Goal: Communication & Community: Answer question/provide support

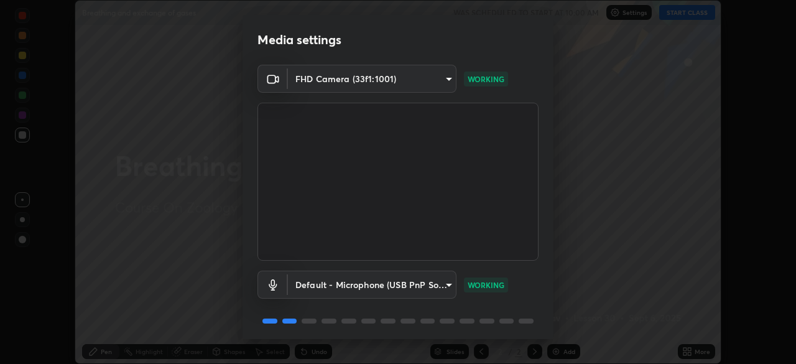
scroll to position [44, 0]
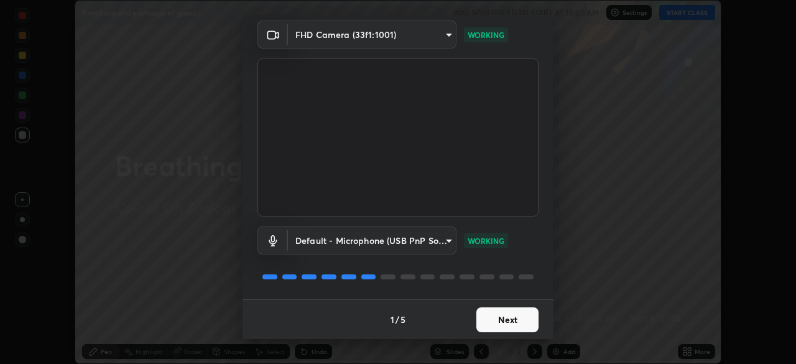
click at [502, 321] on button "Next" at bounding box center [507, 319] width 62 height 25
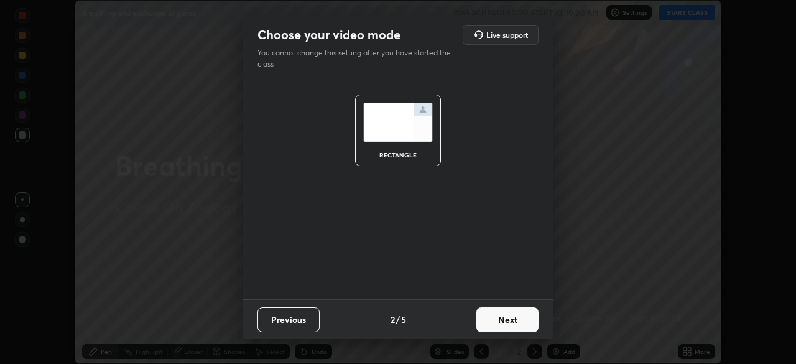
click at [512, 313] on button "Next" at bounding box center [507, 319] width 62 height 25
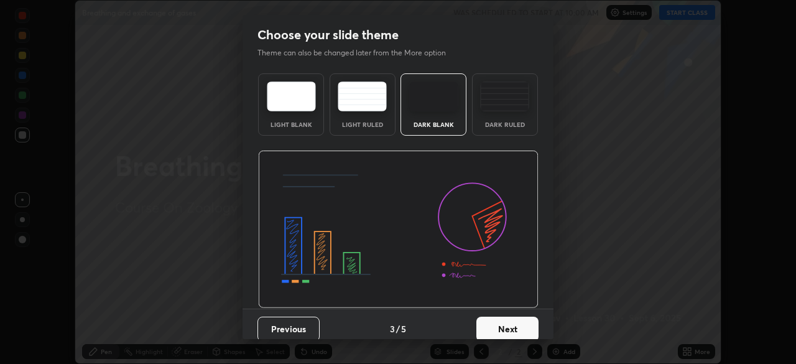
click at [524, 329] on button "Next" at bounding box center [507, 329] width 62 height 25
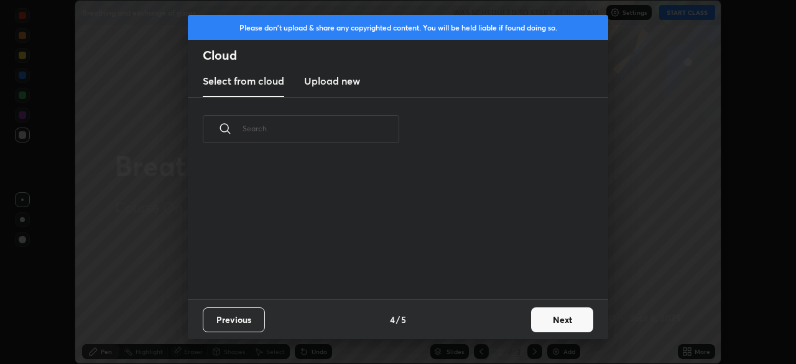
scroll to position [138, 399]
click at [560, 321] on button "Next" at bounding box center [562, 319] width 62 height 25
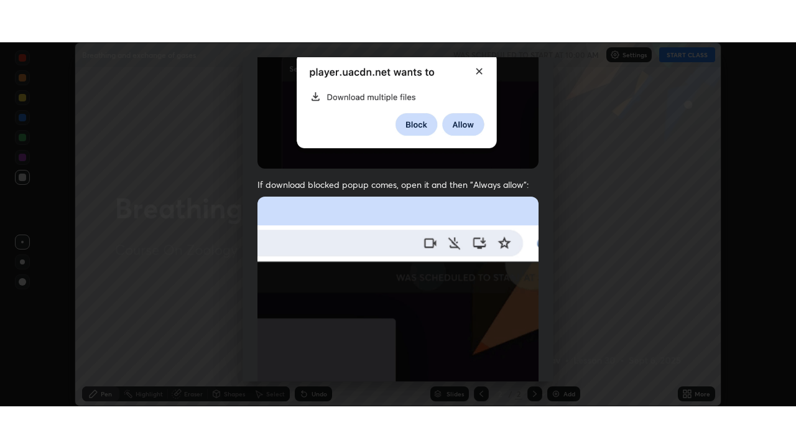
scroll to position [298, 0]
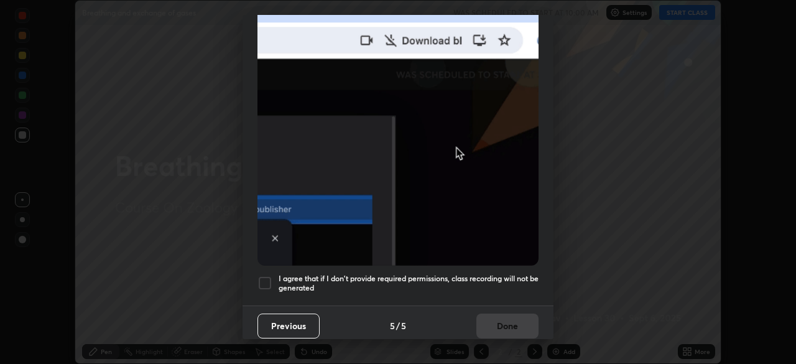
click at [270, 275] on div at bounding box center [264, 282] width 15 height 15
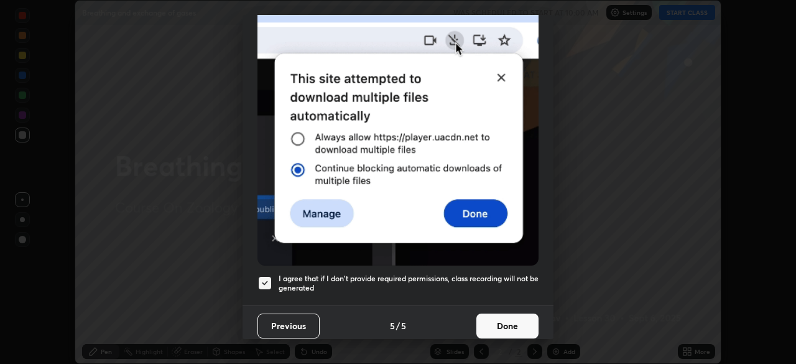
click at [499, 320] on button "Done" at bounding box center [507, 325] width 62 height 25
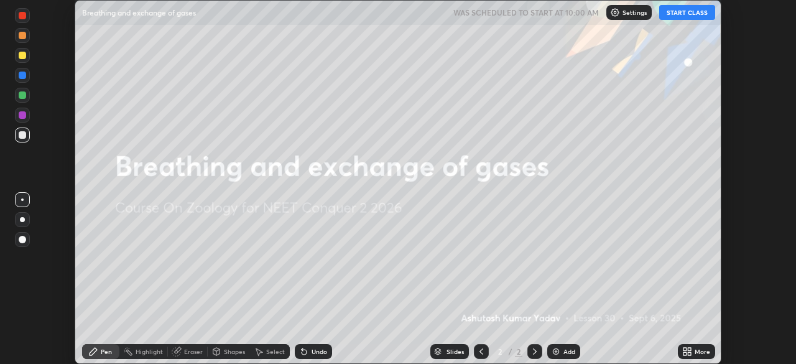
click at [559, 353] on img at bounding box center [556, 351] width 10 height 10
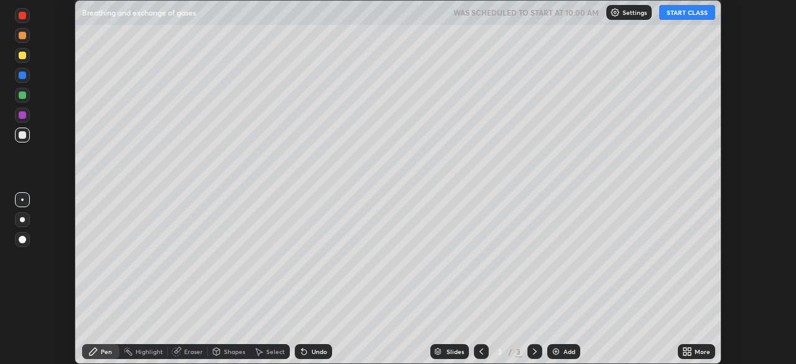
click at [698, 357] on div "More" at bounding box center [696, 351] width 37 height 15
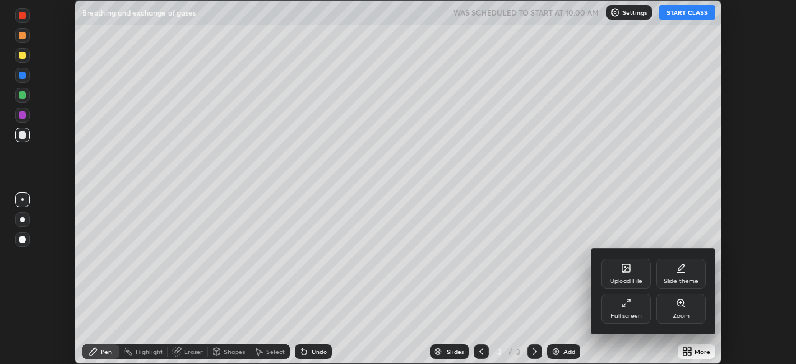
click at [622, 313] on div "Full screen" at bounding box center [626, 316] width 31 height 6
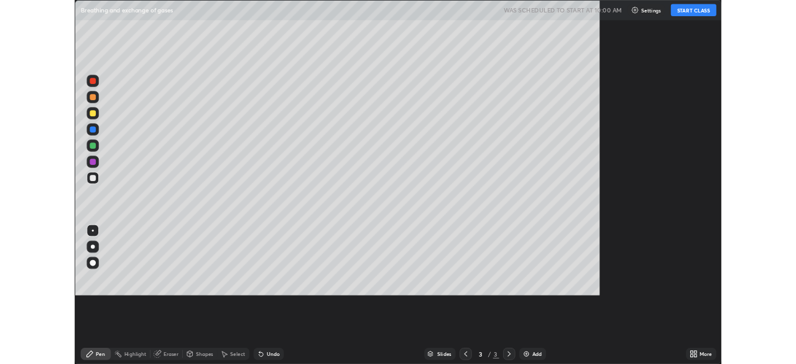
scroll to position [448, 796]
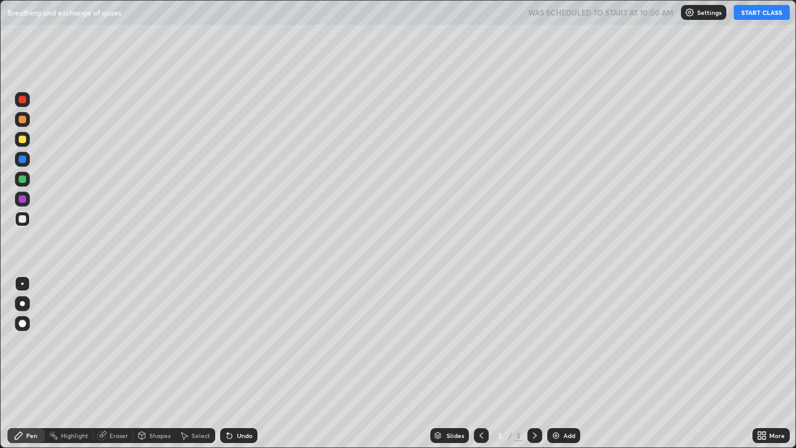
click at [760, 17] on button "START CLASS" at bounding box center [762, 12] width 56 height 15
click at [29, 220] on div at bounding box center [22, 218] width 15 height 15
click at [24, 328] on div at bounding box center [22, 323] width 15 height 15
click at [23, 141] on div at bounding box center [22, 139] width 7 height 7
click at [25, 180] on div at bounding box center [22, 178] width 7 height 7
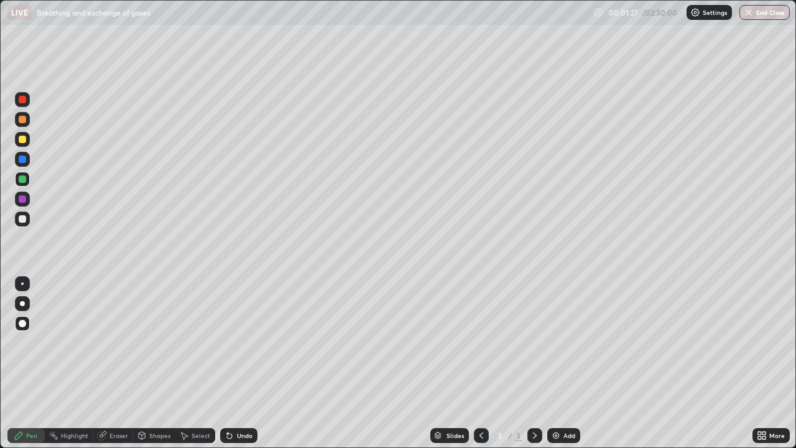
click at [239, 363] on div "Undo" at bounding box center [238, 435] width 37 height 15
click at [236, 363] on div "Undo" at bounding box center [238, 435] width 37 height 15
click at [24, 222] on div at bounding box center [22, 218] width 7 height 7
click at [21, 321] on div at bounding box center [22, 323] width 7 height 7
click at [254, 363] on div "Undo" at bounding box center [238, 435] width 37 height 15
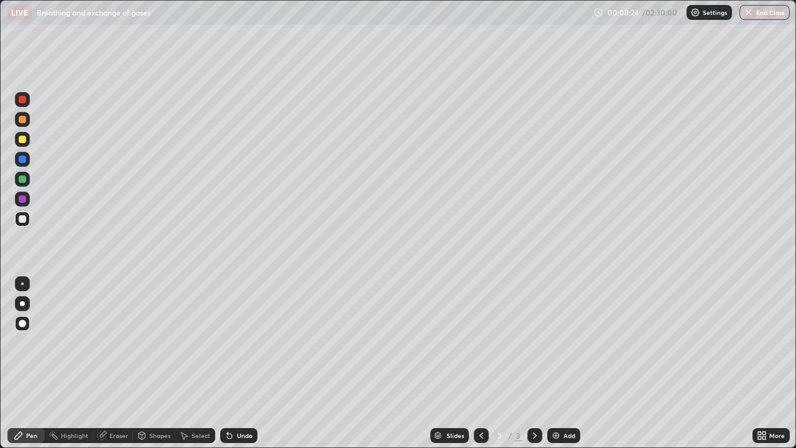
click at [249, 363] on div "Undo" at bounding box center [245, 435] width 16 height 6
click at [474, 363] on div at bounding box center [481, 435] width 15 height 25
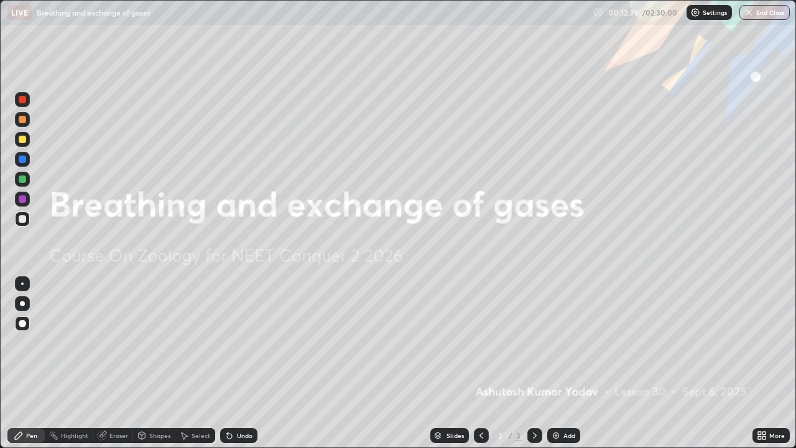
click at [480, 363] on icon at bounding box center [481, 435] width 10 height 10
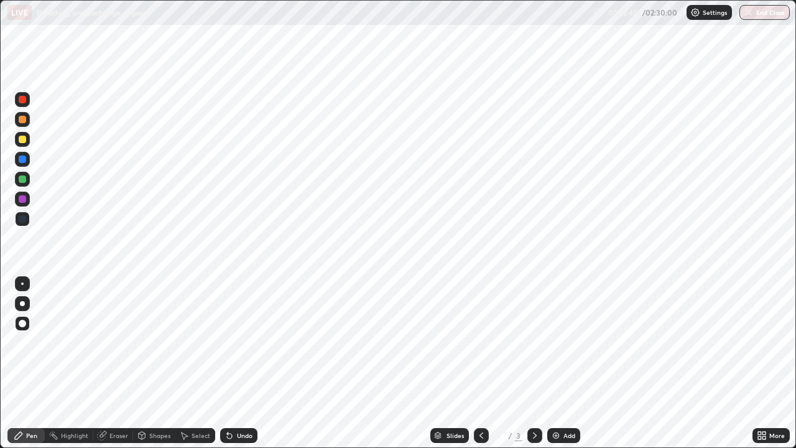
click at [534, 363] on icon at bounding box center [535, 435] width 10 height 10
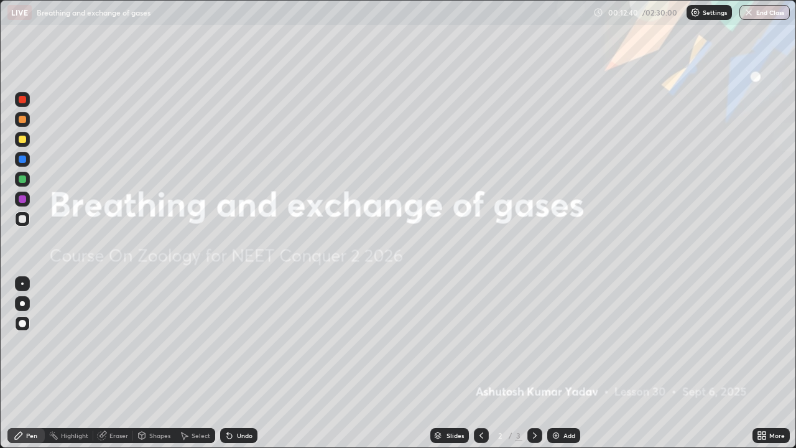
click at [534, 363] on icon at bounding box center [535, 435] width 10 height 10
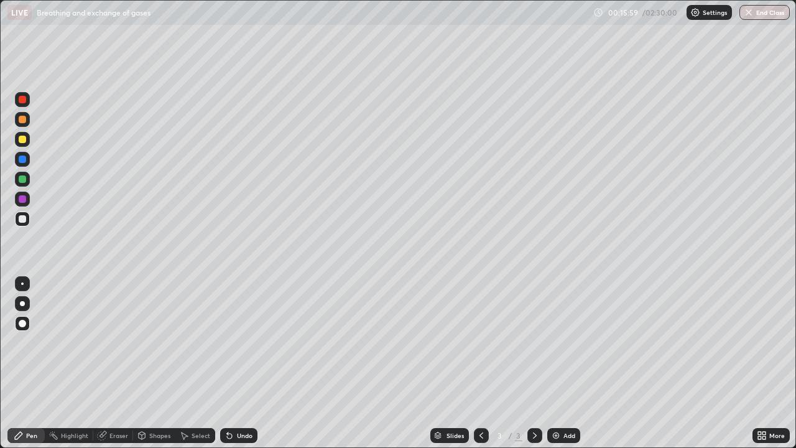
click at [560, 363] on img at bounding box center [556, 435] width 10 height 10
click at [152, 363] on div "Shapes" at bounding box center [159, 435] width 21 height 6
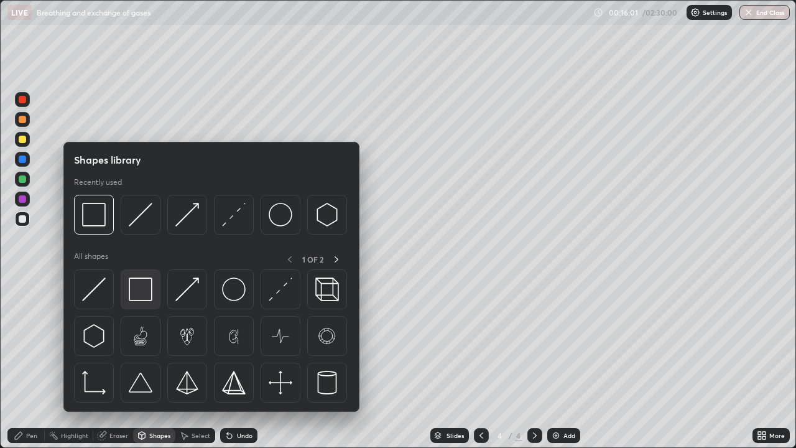
click at [141, 293] on img at bounding box center [141, 289] width 24 height 24
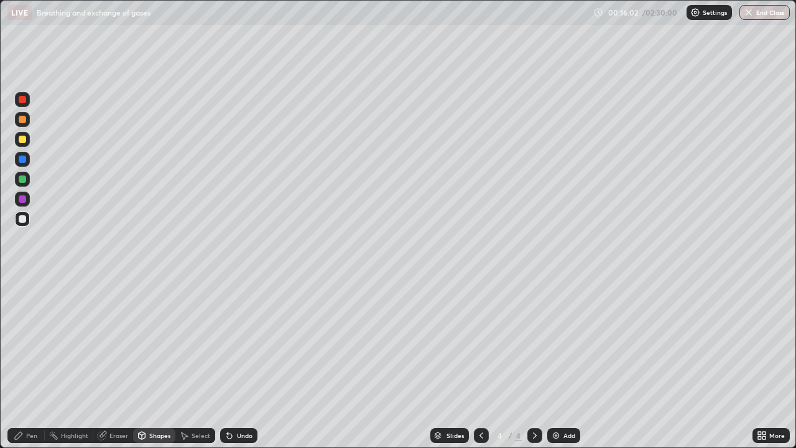
click at [21, 144] on div at bounding box center [22, 139] width 15 height 15
click at [30, 363] on div "Pen" at bounding box center [25, 435] width 37 height 15
click at [24, 221] on div at bounding box center [22, 218] width 7 height 7
click at [159, 363] on div "Shapes" at bounding box center [154, 435] width 42 height 15
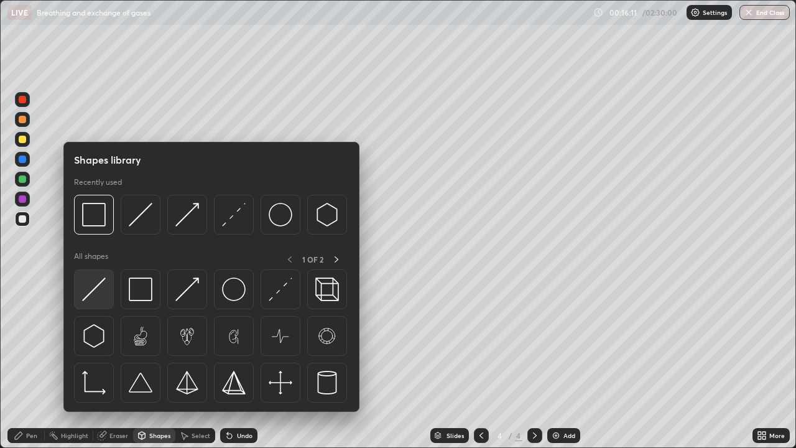
click at [96, 288] on img at bounding box center [94, 289] width 24 height 24
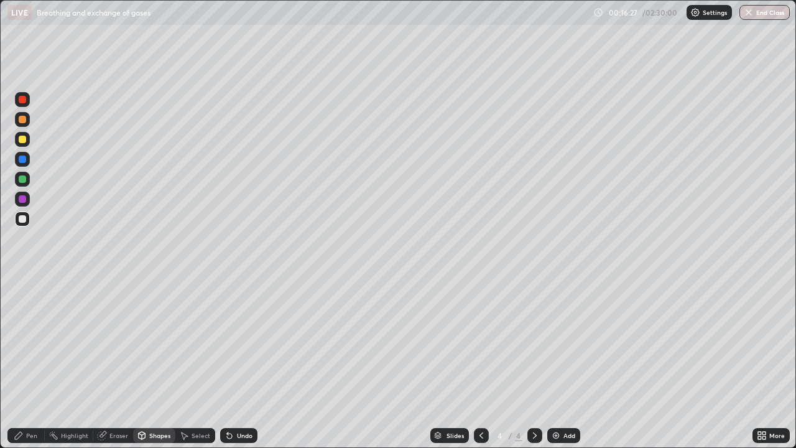
click at [247, 363] on div "Undo" at bounding box center [238, 435] width 37 height 15
click at [243, 363] on div "Undo" at bounding box center [245, 435] width 16 height 6
click at [243, 363] on div "Undo" at bounding box center [238, 435] width 37 height 15
click at [31, 363] on div "Pen" at bounding box center [31, 435] width 11 height 6
click at [23, 139] on div at bounding box center [22, 139] width 7 height 7
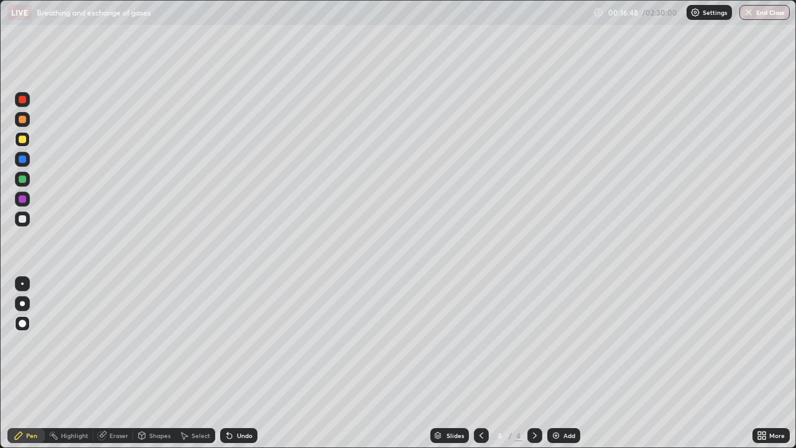
click at [25, 123] on div at bounding box center [22, 119] width 7 height 7
click at [29, 223] on div at bounding box center [22, 218] width 15 height 15
click at [238, 363] on div "Undo" at bounding box center [238, 435] width 37 height 15
click at [237, 363] on div "Undo" at bounding box center [245, 435] width 16 height 6
click at [234, 363] on div "Undo" at bounding box center [238, 435] width 37 height 15
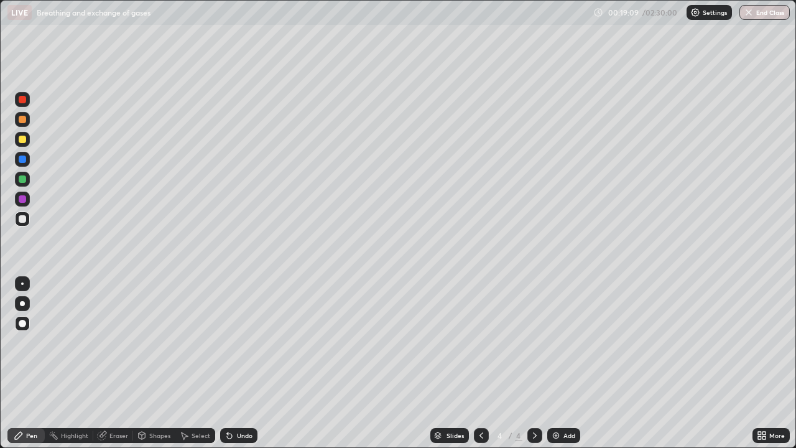
click at [237, 363] on div "Undo" at bounding box center [245, 435] width 16 height 6
click at [234, 363] on div "Undo" at bounding box center [238, 435] width 37 height 15
click at [238, 363] on div "Undo" at bounding box center [245, 435] width 16 height 6
click at [233, 363] on div "Undo" at bounding box center [238, 435] width 37 height 15
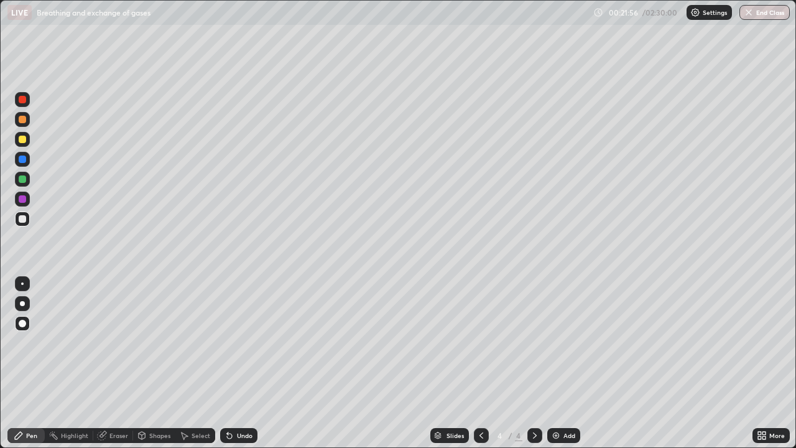
click at [232, 363] on icon at bounding box center [229, 435] width 10 height 10
click at [23, 142] on div at bounding box center [22, 139] width 7 height 7
click at [563, 363] on div "Add" at bounding box center [569, 435] width 12 height 6
click at [27, 144] on div at bounding box center [22, 139] width 15 height 15
click at [22, 326] on div at bounding box center [22, 323] width 7 height 7
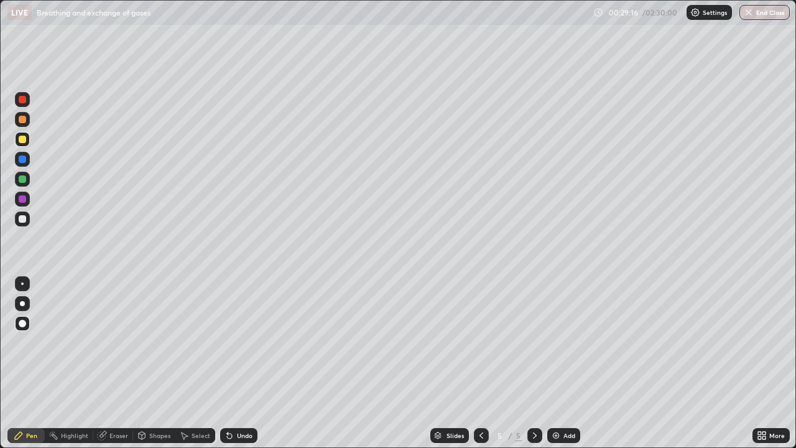
click at [154, 363] on div "Shapes" at bounding box center [159, 435] width 21 height 6
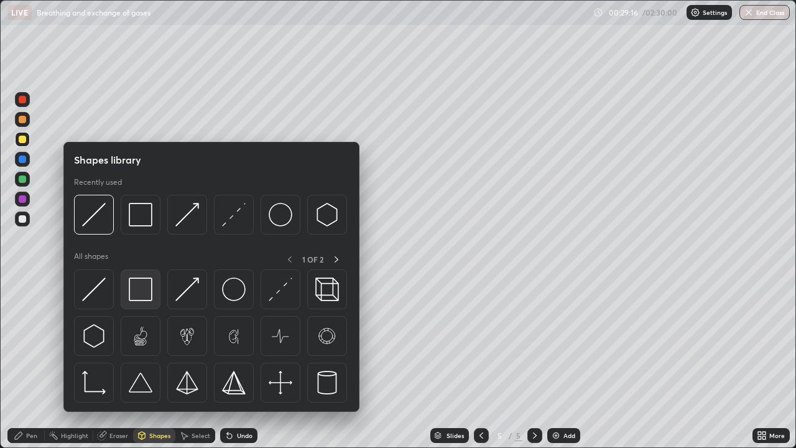
click at [139, 291] on img at bounding box center [141, 289] width 24 height 24
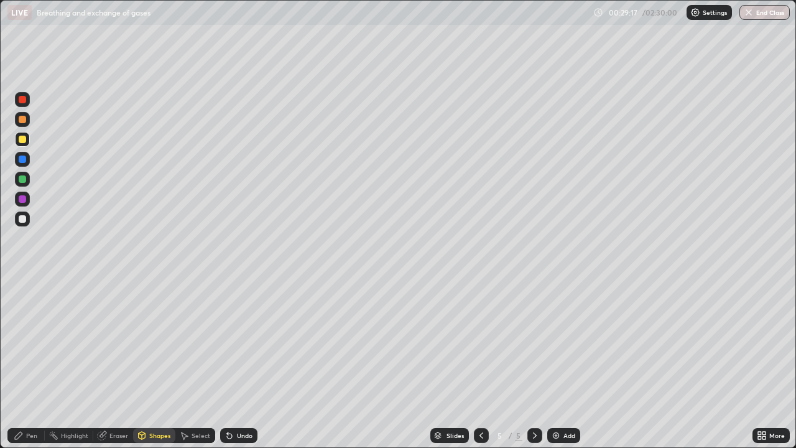
click at [23, 200] on div at bounding box center [22, 198] width 7 height 7
click at [22, 219] on div at bounding box center [22, 218] width 7 height 7
click at [37, 363] on div "Pen" at bounding box center [25, 435] width 37 height 15
click at [22, 120] on div at bounding box center [22, 119] width 7 height 7
click at [21, 221] on div at bounding box center [22, 218] width 7 height 7
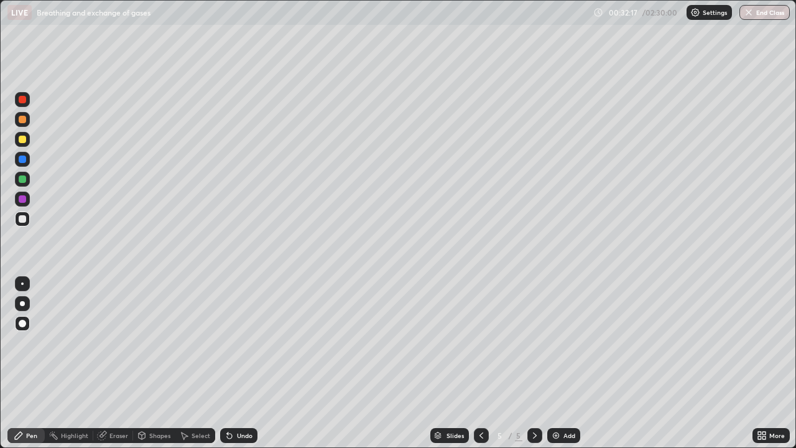
click at [30, 363] on div "Pen" at bounding box center [25, 435] width 37 height 15
click at [241, 363] on div "Undo" at bounding box center [238, 435] width 37 height 15
click at [236, 363] on div "Undo" at bounding box center [238, 435] width 37 height 15
click at [247, 363] on div "Undo" at bounding box center [238, 435] width 37 height 15
click at [252, 363] on div "Undo" at bounding box center [238, 435] width 37 height 15
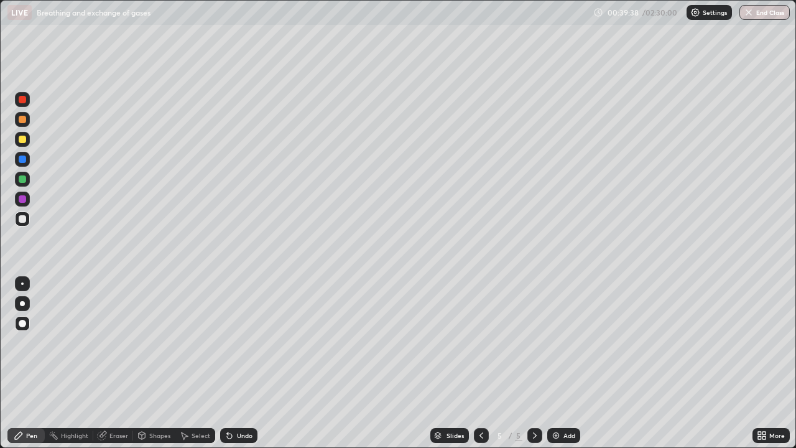
click at [567, 363] on div "Add" at bounding box center [569, 435] width 12 height 6
click at [25, 144] on div at bounding box center [22, 139] width 15 height 15
click at [480, 363] on icon at bounding box center [481, 435] width 10 height 10
click at [533, 363] on icon at bounding box center [535, 435] width 10 height 10
click at [21, 221] on div at bounding box center [22, 218] width 7 height 7
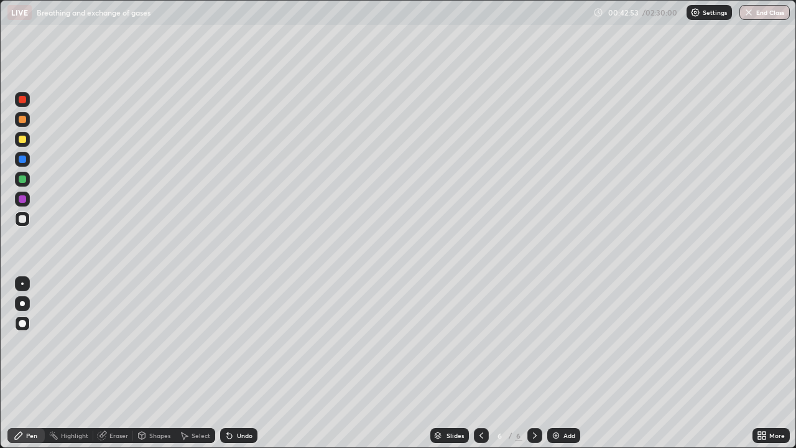
click at [232, 363] on icon at bounding box center [229, 435] width 10 height 10
click at [233, 363] on div "Undo" at bounding box center [238, 435] width 37 height 15
click at [25, 216] on div at bounding box center [22, 218] width 7 height 7
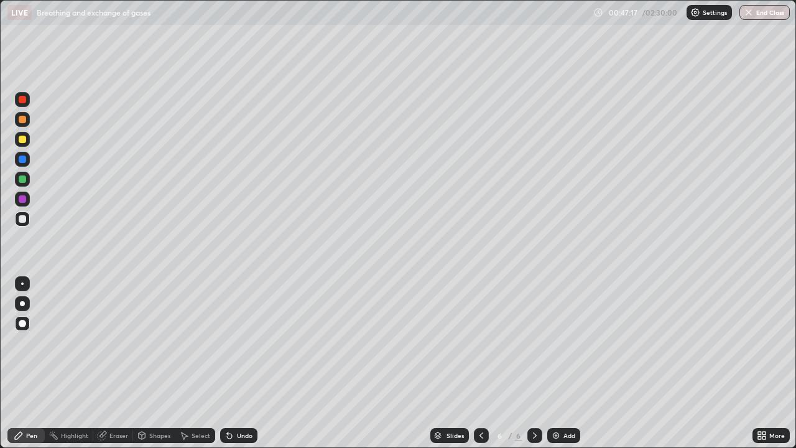
click at [249, 363] on div "Undo" at bounding box center [238, 435] width 37 height 15
click at [244, 363] on div "Undo" at bounding box center [245, 435] width 16 height 6
click at [561, 363] on div "Add" at bounding box center [563, 435] width 33 height 15
click at [479, 363] on icon at bounding box center [481, 435] width 10 height 10
click at [533, 363] on icon at bounding box center [535, 435] width 10 height 10
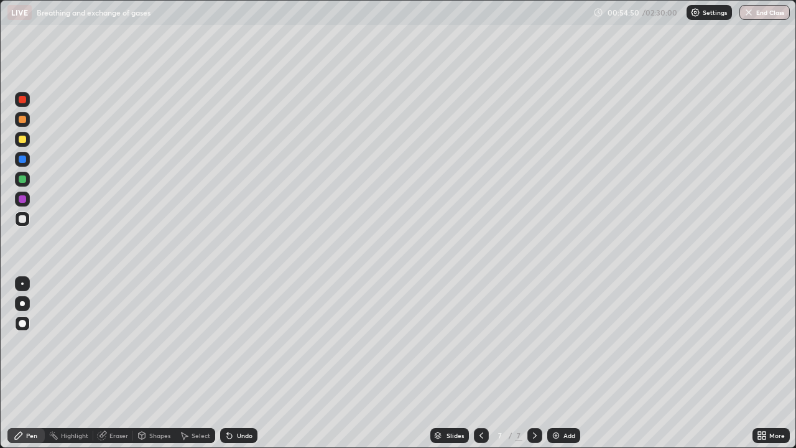
click at [25, 141] on div at bounding box center [22, 139] width 7 height 7
click at [25, 323] on div at bounding box center [22, 323] width 7 height 7
click at [480, 363] on icon at bounding box center [481, 435] width 10 height 10
click at [534, 363] on icon at bounding box center [535, 435] width 4 height 6
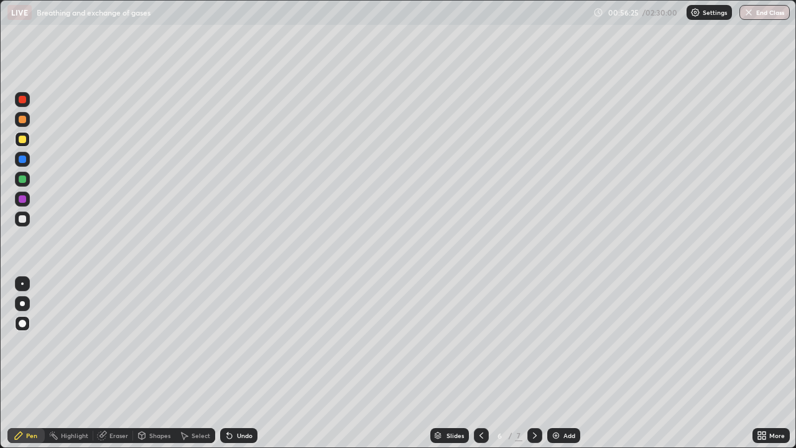
click at [534, 363] on icon at bounding box center [535, 435] width 10 height 10
click at [116, 363] on div "Eraser" at bounding box center [118, 435] width 19 height 6
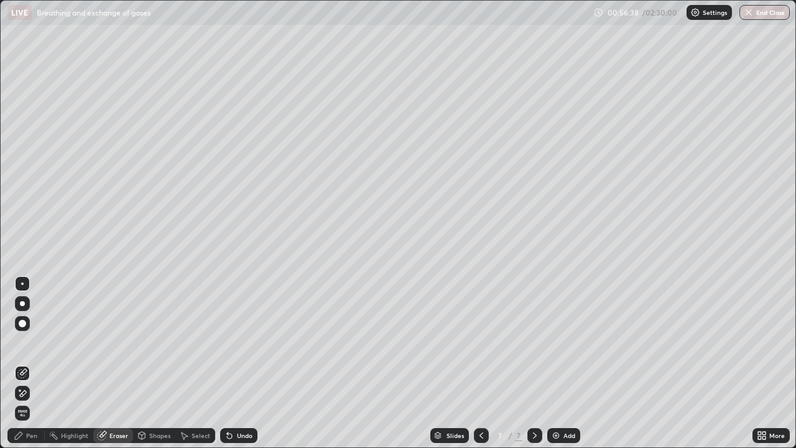
click at [31, 363] on div "Pen" at bounding box center [25, 435] width 37 height 15
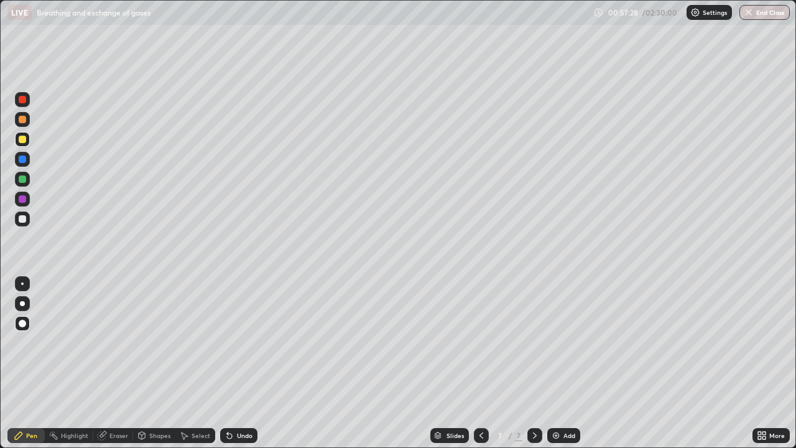
click at [479, 363] on div at bounding box center [481, 435] width 15 height 15
click at [535, 363] on icon at bounding box center [535, 435] width 10 height 10
click at [564, 363] on div "Add" at bounding box center [569, 435] width 12 height 6
click at [24, 221] on div at bounding box center [22, 218] width 7 height 7
click at [24, 323] on div at bounding box center [22, 323] width 7 height 7
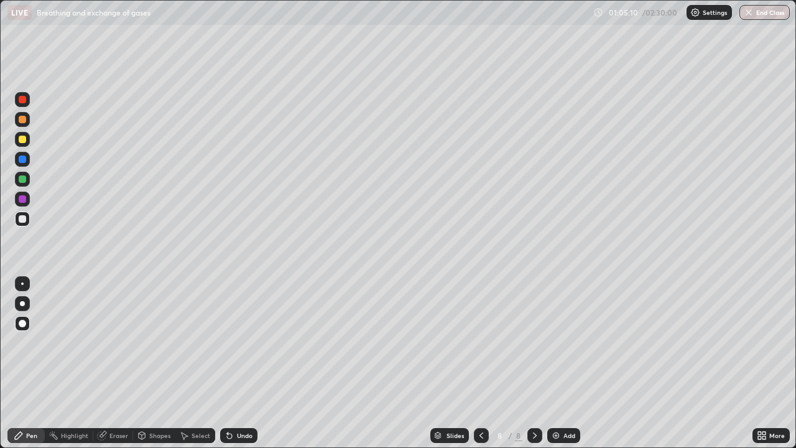
click at [24, 323] on div at bounding box center [22, 323] width 7 height 7
click at [21, 144] on div at bounding box center [22, 139] width 15 height 15
click at [238, 363] on div "Undo" at bounding box center [238, 435] width 37 height 15
click at [234, 363] on div "Undo" at bounding box center [238, 435] width 37 height 15
click at [231, 363] on icon at bounding box center [229, 435] width 10 height 10
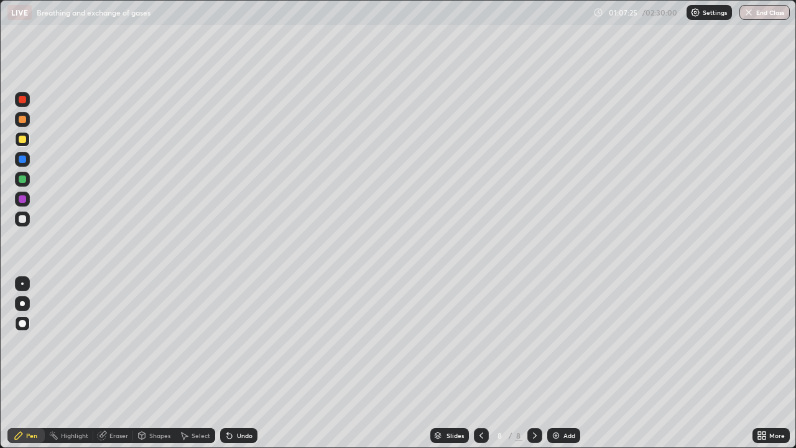
click at [22, 220] on div at bounding box center [22, 218] width 7 height 7
click at [228, 363] on icon at bounding box center [229, 435] width 5 height 5
click at [152, 363] on div "Shapes" at bounding box center [154, 435] width 42 height 15
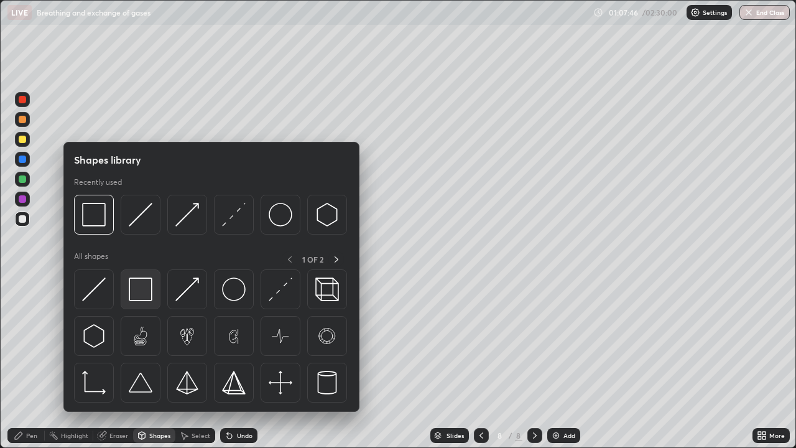
click at [144, 290] on img at bounding box center [141, 289] width 24 height 24
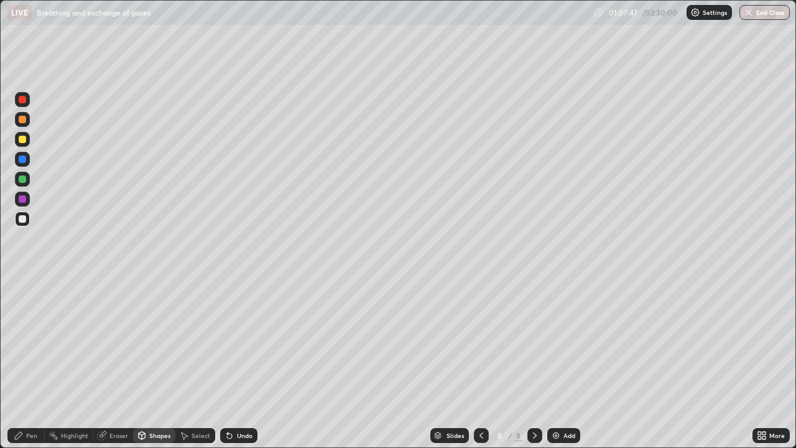
click at [21, 142] on div at bounding box center [22, 139] width 7 height 7
click at [32, 363] on div "Pen" at bounding box center [31, 435] width 11 height 6
click at [19, 218] on div at bounding box center [22, 218] width 7 height 7
click at [158, 363] on div "Shapes" at bounding box center [159, 435] width 21 height 6
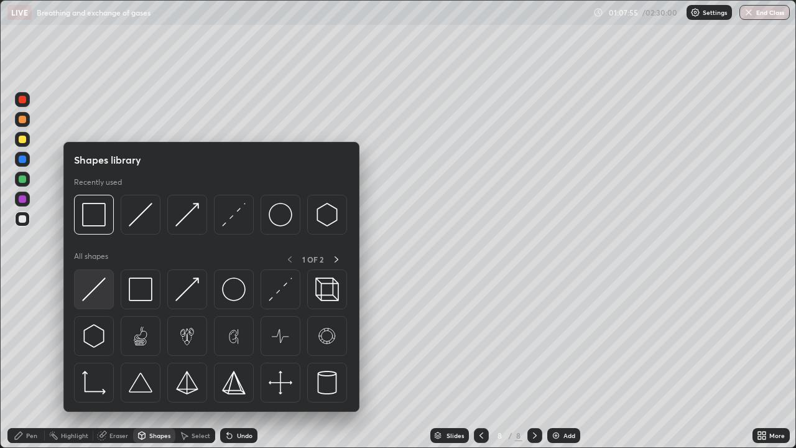
click at [101, 285] on img at bounding box center [94, 289] width 24 height 24
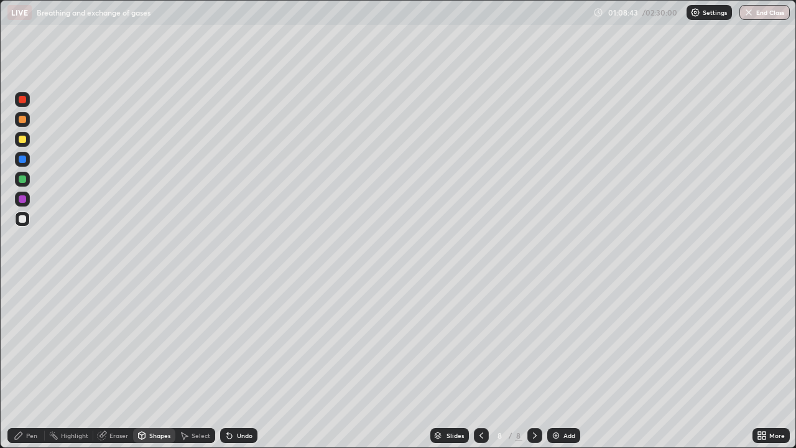
click at [35, 363] on div "Pen" at bounding box center [25, 435] width 37 height 15
click at [23, 121] on div at bounding box center [22, 119] width 7 height 7
click at [24, 165] on div at bounding box center [22, 159] width 15 height 15
click at [26, 184] on div at bounding box center [22, 179] width 15 height 15
click at [25, 224] on div at bounding box center [22, 218] width 15 height 15
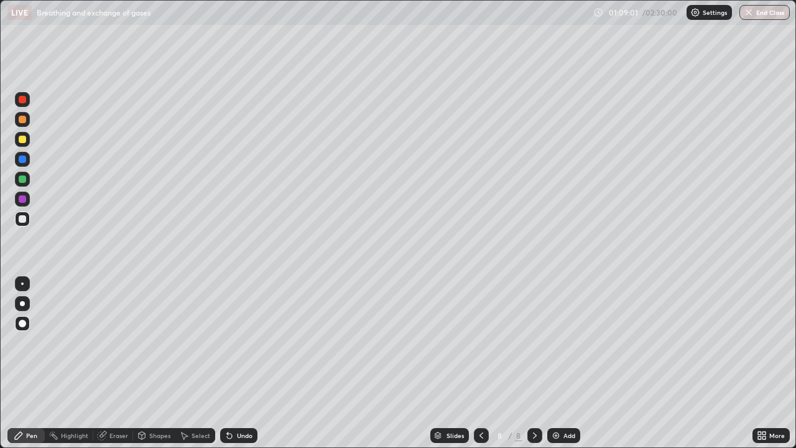
click at [21, 119] on div at bounding box center [22, 119] width 7 height 7
click at [116, 363] on div "Eraser" at bounding box center [118, 435] width 19 height 6
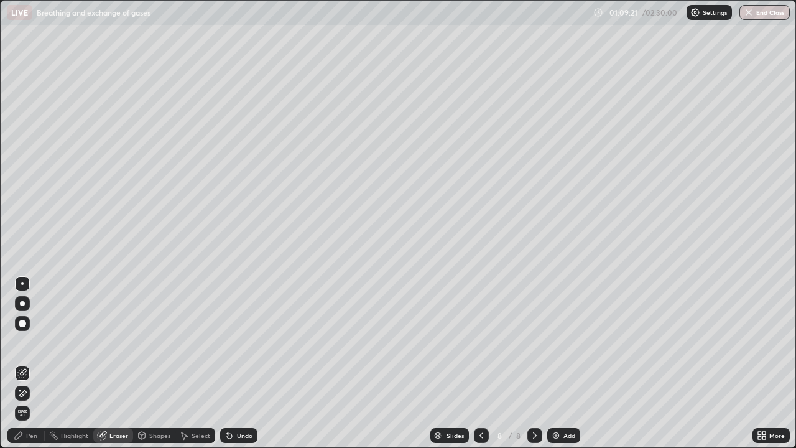
click at [39, 363] on div "Pen" at bounding box center [25, 435] width 37 height 15
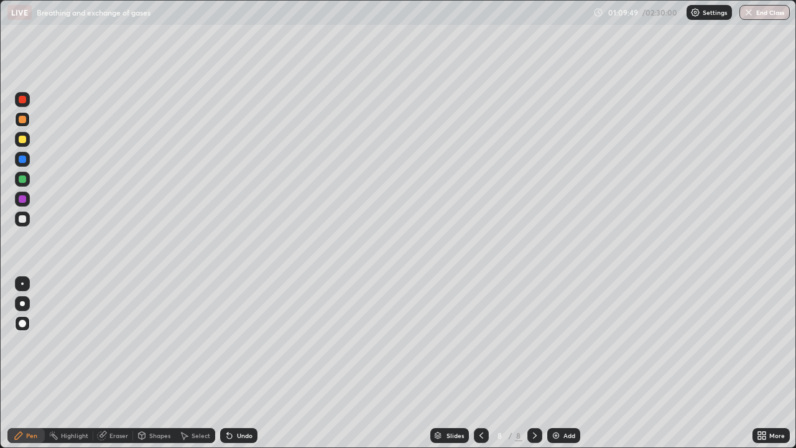
click at [120, 363] on div "Eraser" at bounding box center [118, 435] width 19 height 6
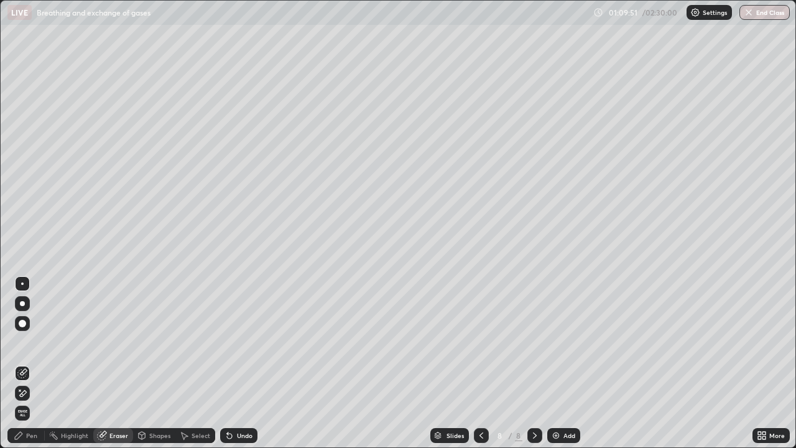
click at [29, 363] on div at bounding box center [22, 393] width 15 height 15
click at [30, 363] on div "Pen" at bounding box center [31, 435] width 11 height 6
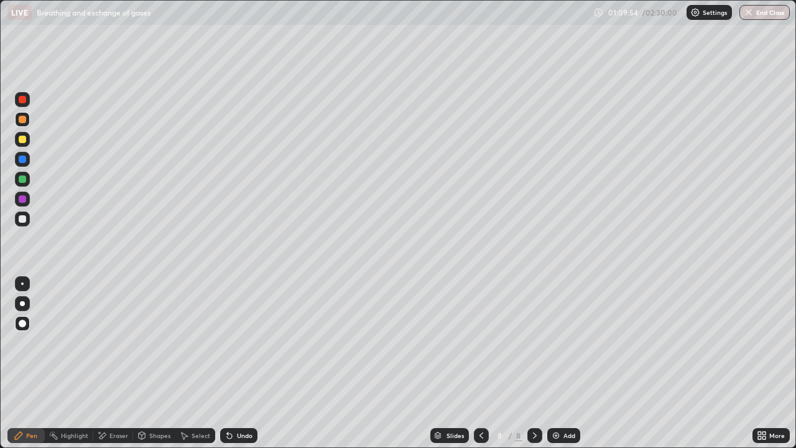
click at [23, 182] on div at bounding box center [22, 178] width 7 height 7
click at [162, 363] on div "Shapes" at bounding box center [159, 435] width 21 height 6
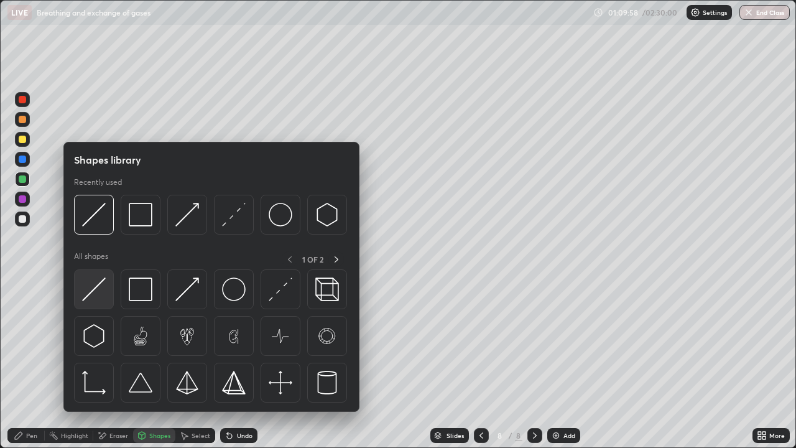
click at [100, 290] on img at bounding box center [94, 289] width 24 height 24
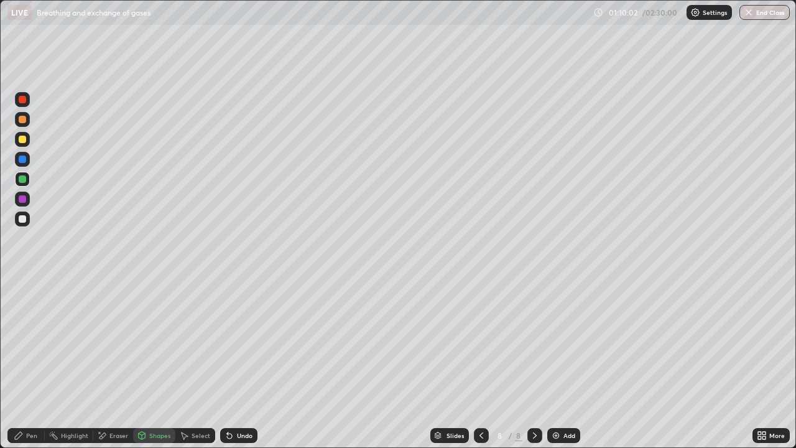
click at [30, 363] on div "Pen" at bounding box center [31, 435] width 11 height 6
click at [25, 136] on div at bounding box center [22, 139] width 7 height 7
click at [23, 119] on div at bounding box center [22, 119] width 7 height 7
click at [23, 218] on div at bounding box center [22, 218] width 7 height 7
click at [246, 363] on div "Undo" at bounding box center [245, 435] width 16 height 6
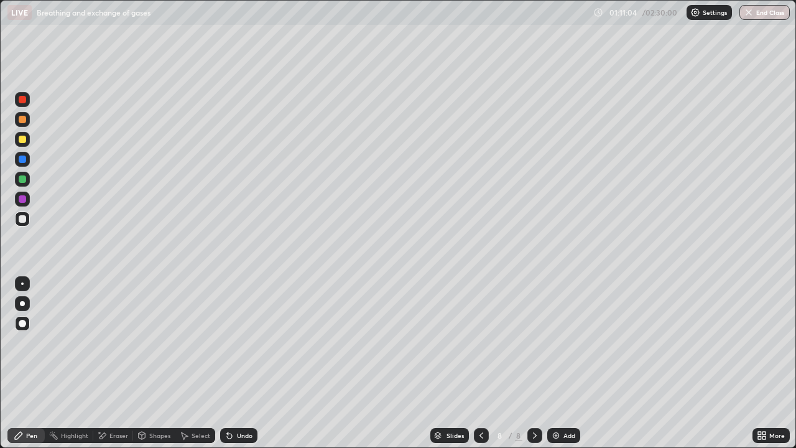
click at [246, 363] on div "Undo" at bounding box center [245, 435] width 16 height 6
click at [250, 363] on div "Undo" at bounding box center [238, 435] width 37 height 15
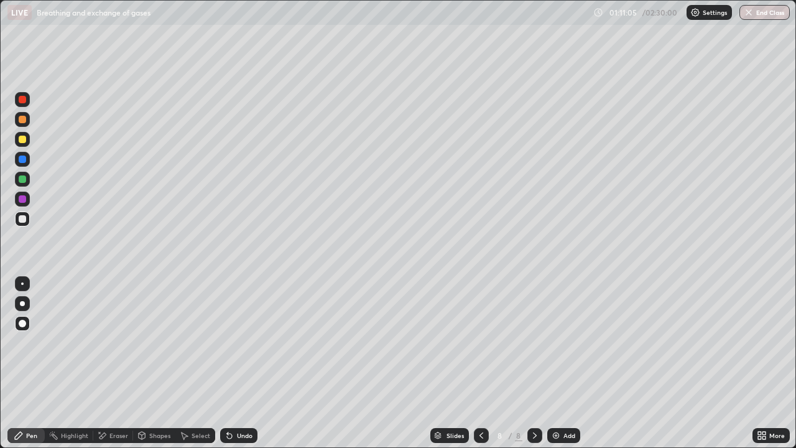
click at [248, 363] on div "Undo" at bounding box center [245, 435] width 16 height 6
click at [247, 363] on div "Undo" at bounding box center [245, 435] width 16 height 6
click at [244, 363] on div "Undo" at bounding box center [238, 435] width 37 height 15
click at [25, 195] on div at bounding box center [22, 199] width 15 height 15
click at [562, 363] on div "Add" at bounding box center [563, 435] width 33 height 15
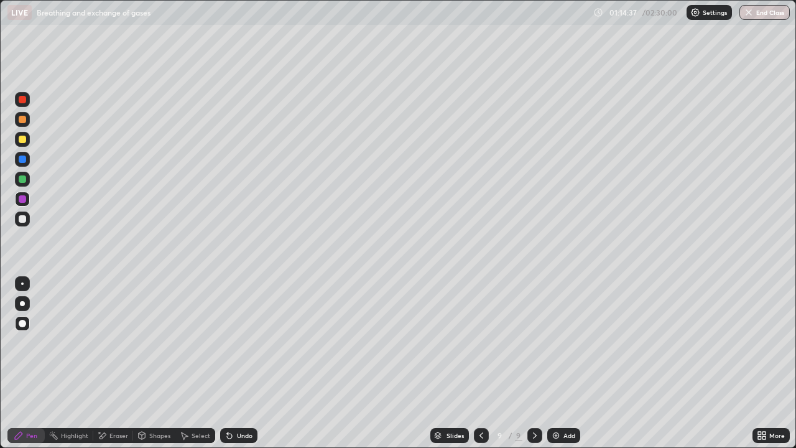
click at [22, 220] on div at bounding box center [22, 218] width 7 height 7
click at [22, 330] on div at bounding box center [22, 323] width 15 height 15
click at [22, 141] on div at bounding box center [22, 139] width 7 height 7
click at [19, 161] on div at bounding box center [22, 158] width 7 height 7
click at [151, 363] on div "Shapes" at bounding box center [159, 435] width 21 height 6
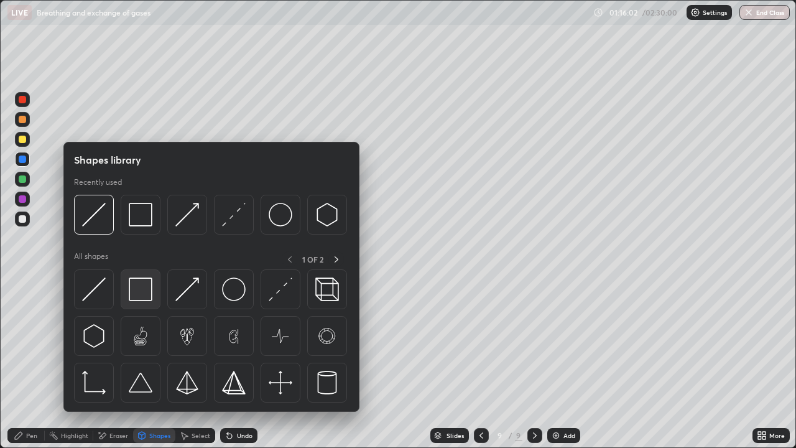
click at [142, 280] on img at bounding box center [141, 289] width 24 height 24
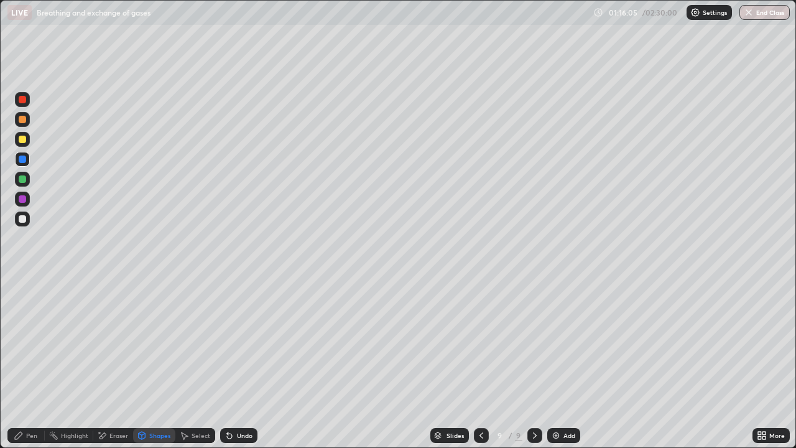
click at [34, 363] on div "Pen" at bounding box center [25, 435] width 37 height 15
click at [24, 220] on div at bounding box center [22, 218] width 7 height 7
click at [228, 363] on icon at bounding box center [229, 435] width 5 height 5
click at [237, 363] on div "Undo" at bounding box center [245, 435] width 16 height 6
click at [234, 363] on div "Undo" at bounding box center [238, 435] width 37 height 15
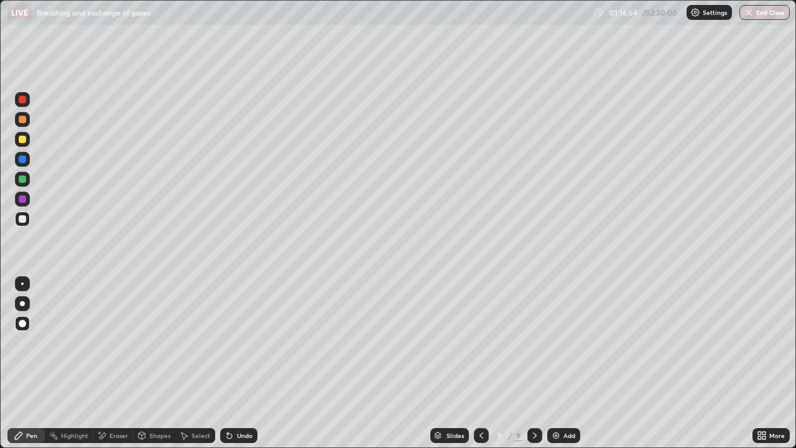
click at [237, 363] on div "Undo" at bounding box center [245, 435] width 16 height 6
click at [234, 363] on div "Undo" at bounding box center [238, 435] width 37 height 15
click at [244, 363] on div "Undo" at bounding box center [238, 435] width 37 height 15
click at [23, 160] on div at bounding box center [22, 158] width 7 height 7
click at [24, 124] on div at bounding box center [22, 119] width 15 height 15
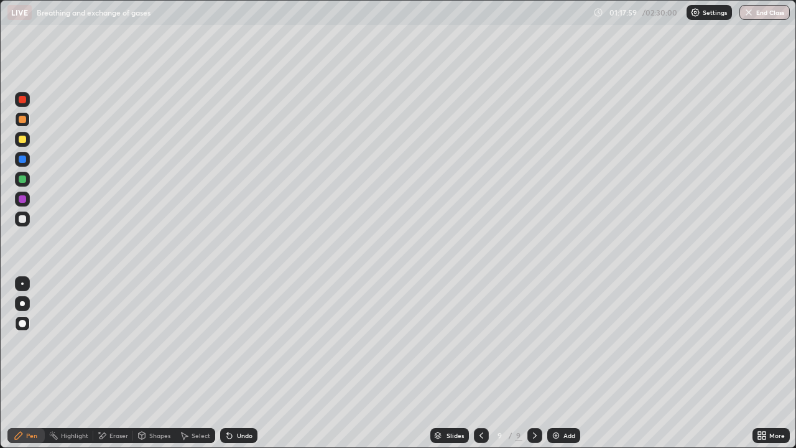
click at [252, 363] on div "Undo" at bounding box center [238, 435] width 37 height 15
click at [19, 103] on div at bounding box center [22, 99] width 15 height 15
click at [24, 141] on div at bounding box center [22, 139] width 7 height 7
click at [22, 303] on div at bounding box center [22, 303] width 5 height 5
click at [21, 184] on div at bounding box center [22, 179] width 15 height 15
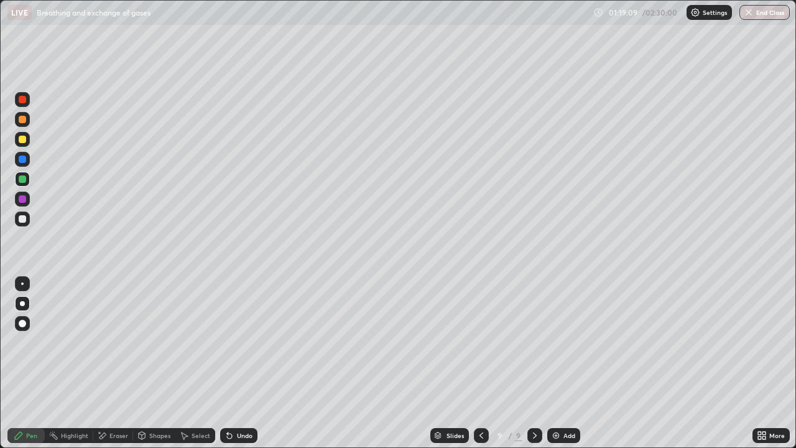
click at [22, 221] on div at bounding box center [22, 218] width 7 height 7
click at [19, 320] on div at bounding box center [22, 323] width 15 height 15
click at [22, 162] on div at bounding box center [22, 158] width 7 height 7
click at [19, 199] on div at bounding box center [22, 198] width 7 height 7
click at [23, 136] on div at bounding box center [22, 139] width 7 height 7
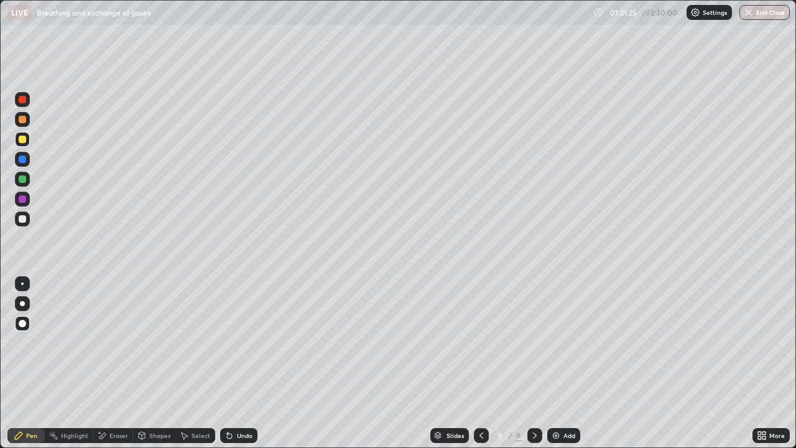
click at [25, 121] on div at bounding box center [22, 119] width 7 height 7
click at [22, 303] on div at bounding box center [22, 303] width 5 height 5
click at [23, 328] on div at bounding box center [22, 323] width 15 height 15
click at [35, 363] on div "Pen" at bounding box center [31, 435] width 11 height 6
click at [565, 363] on div "Add" at bounding box center [569, 435] width 12 height 6
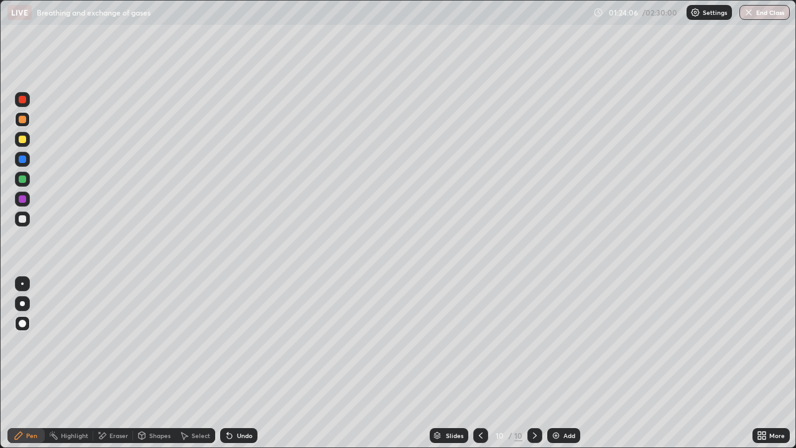
click at [23, 219] on div at bounding box center [22, 218] width 7 height 7
click at [31, 363] on div "Pen" at bounding box center [31, 435] width 11 height 6
click at [246, 363] on div "Undo" at bounding box center [238, 435] width 37 height 15
click at [22, 120] on div at bounding box center [22, 119] width 7 height 7
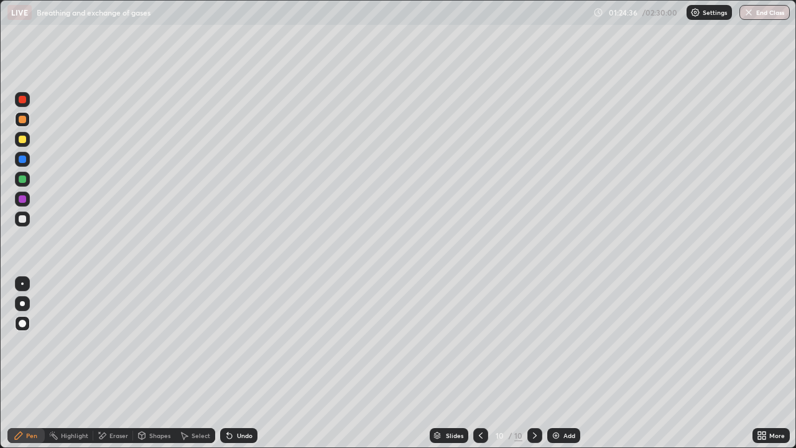
click at [22, 303] on div at bounding box center [22, 303] width 5 height 5
click at [25, 162] on div at bounding box center [22, 158] width 7 height 7
click at [22, 326] on div at bounding box center [22, 323] width 7 height 7
click at [27, 103] on div at bounding box center [22, 99] width 15 height 15
click at [239, 363] on div "Undo" at bounding box center [238, 435] width 37 height 15
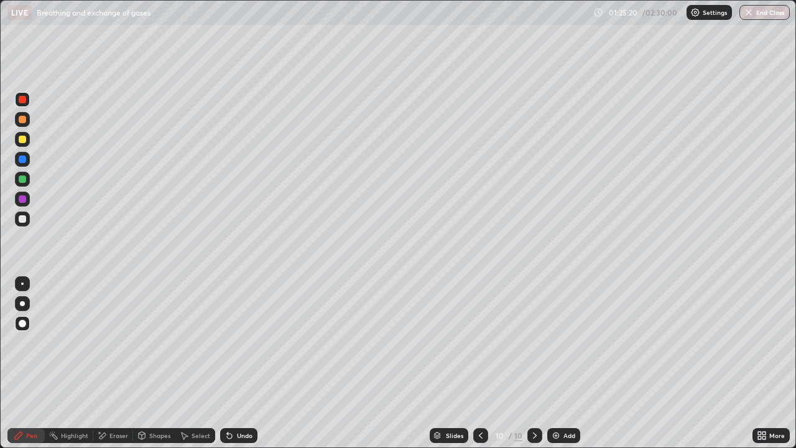
click at [246, 363] on div "Undo" at bounding box center [238, 435] width 37 height 15
click at [22, 160] on div at bounding box center [22, 158] width 7 height 7
click at [22, 140] on div at bounding box center [22, 139] width 7 height 7
click at [22, 194] on div at bounding box center [22, 199] width 15 height 15
click at [22, 180] on div at bounding box center [22, 178] width 7 height 7
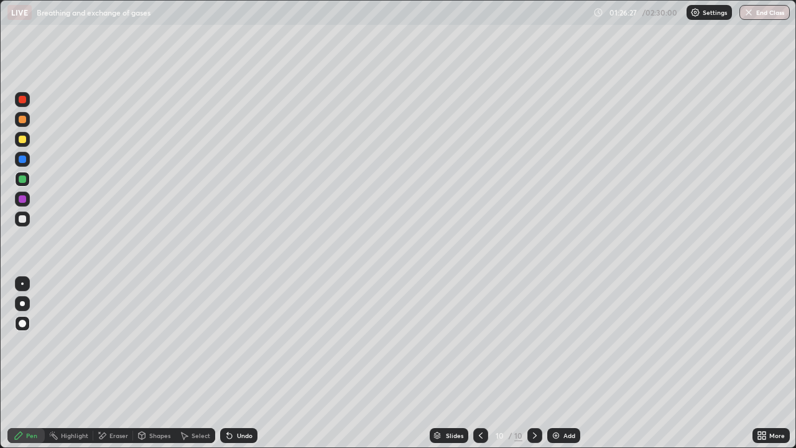
click at [23, 200] on div at bounding box center [22, 198] width 7 height 7
click at [23, 199] on div at bounding box center [22, 198] width 7 height 7
click at [244, 363] on div "Undo" at bounding box center [245, 435] width 16 height 6
click at [241, 363] on div "Undo" at bounding box center [238, 435] width 37 height 15
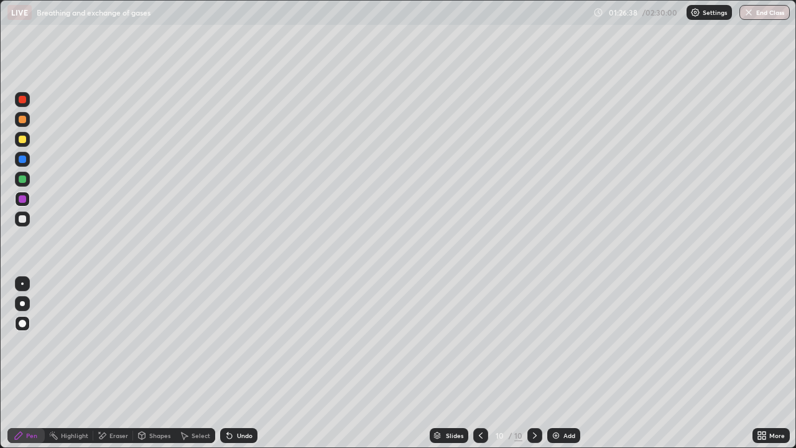
click at [243, 363] on div "Undo" at bounding box center [238, 435] width 37 height 15
click at [245, 363] on div "Undo" at bounding box center [238, 435] width 37 height 15
click at [243, 363] on div "Undo" at bounding box center [238, 435] width 37 height 15
click at [27, 200] on div at bounding box center [22, 199] width 15 height 15
click at [24, 154] on div at bounding box center [22, 159] width 15 height 15
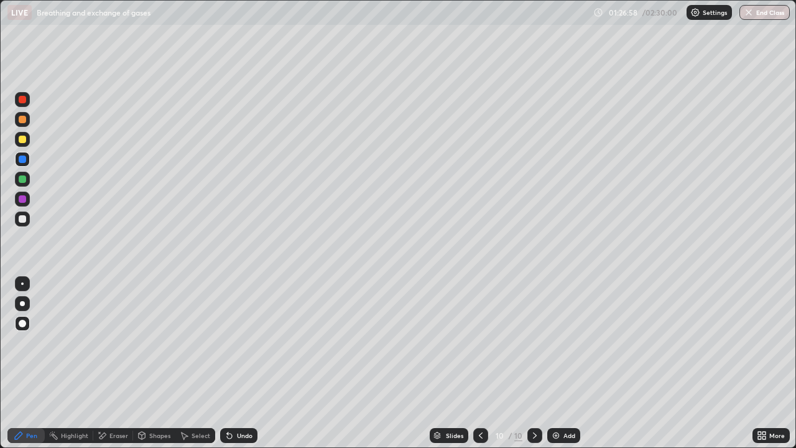
click at [22, 302] on div at bounding box center [22, 303] width 5 height 5
click at [32, 363] on div "Pen" at bounding box center [31, 435] width 11 height 6
click at [23, 323] on div at bounding box center [22, 323] width 7 height 7
click at [24, 219] on div at bounding box center [22, 218] width 7 height 7
click at [22, 180] on div at bounding box center [22, 178] width 7 height 7
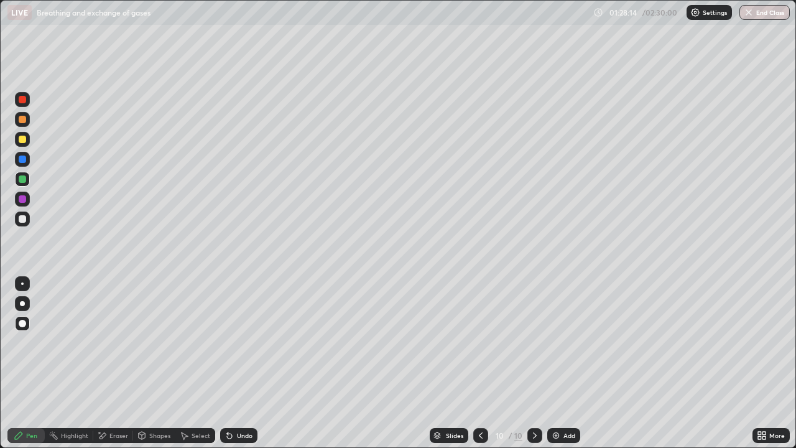
click at [23, 106] on div at bounding box center [22, 99] width 15 height 15
click at [23, 222] on div at bounding box center [22, 218] width 7 height 7
click at [25, 105] on div at bounding box center [22, 99] width 15 height 15
click at [200, 363] on div "Select" at bounding box center [201, 435] width 19 height 6
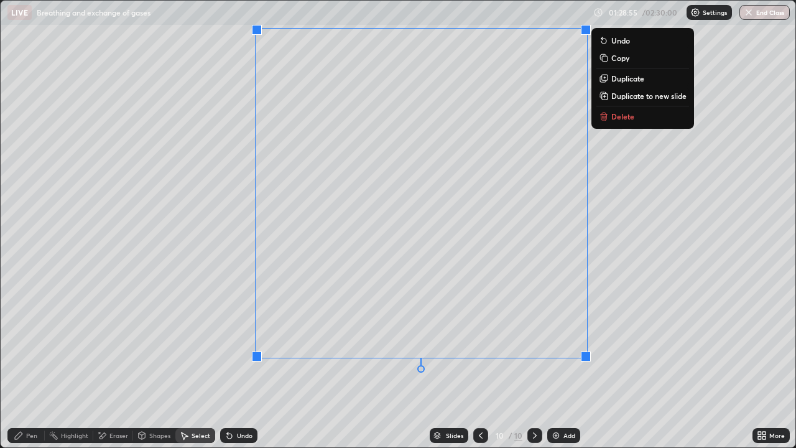
click at [32, 363] on div "Pen" at bounding box center [25, 435] width 37 height 15
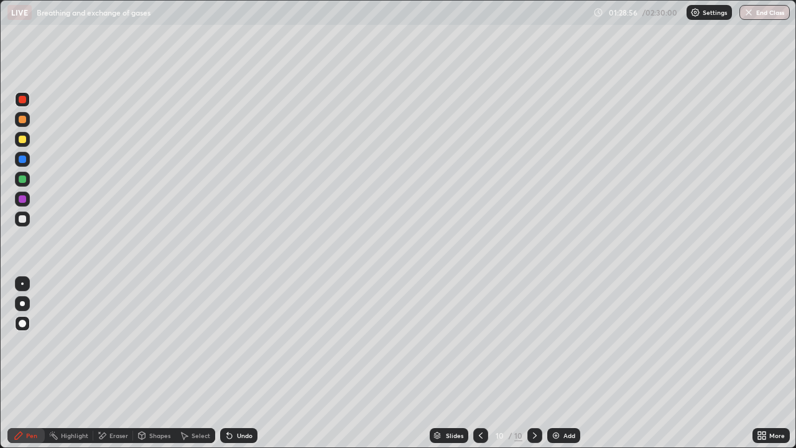
click at [24, 221] on div at bounding box center [22, 218] width 7 height 7
click at [22, 104] on div at bounding box center [22, 99] width 15 height 15
click at [24, 219] on div at bounding box center [22, 218] width 7 height 7
click at [23, 199] on div at bounding box center [22, 198] width 7 height 7
click at [28, 285] on div at bounding box center [22, 283] width 15 height 15
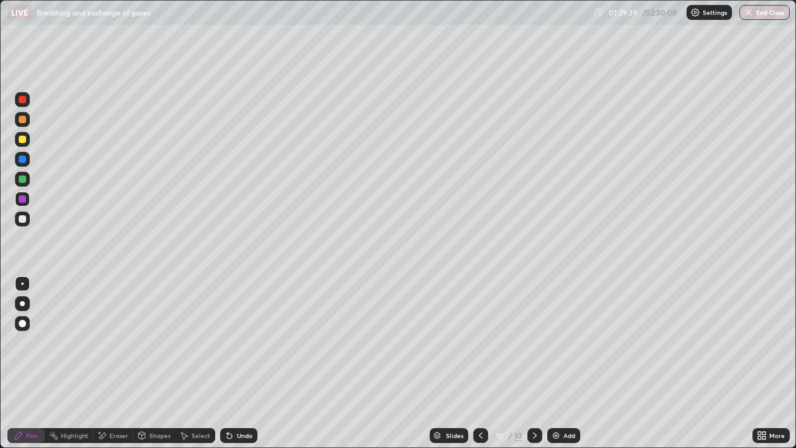
click at [25, 180] on div at bounding box center [22, 178] width 7 height 7
click at [23, 219] on div at bounding box center [22, 218] width 7 height 7
click at [24, 181] on div at bounding box center [22, 178] width 7 height 7
click at [27, 221] on div at bounding box center [22, 218] width 15 height 15
click at [22, 320] on div at bounding box center [22, 323] width 7 height 7
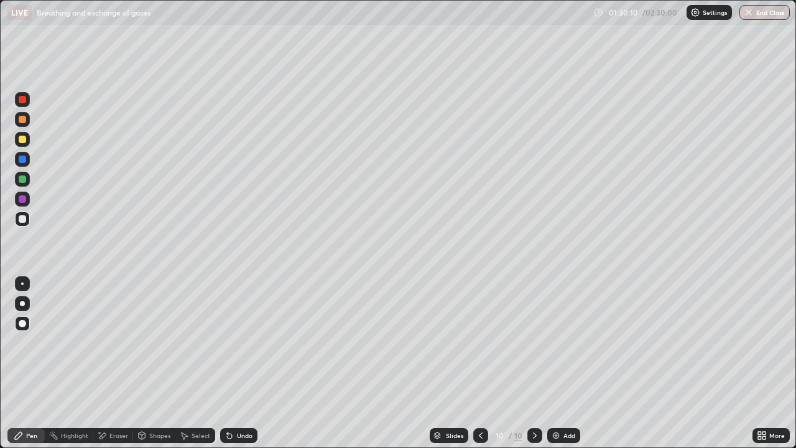
click at [23, 214] on div at bounding box center [22, 218] width 15 height 15
click at [24, 289] on div at bounding box center [22, 283] width 15 height 15
click at [24, 220] on div at bounding box center [22, 218] width 7 height 7
click at [21, 181] on div at bounding box center [22, 178] width 7 height 7
click at [21, 159] on div at bounding box center [22, 158] width 7 height 7
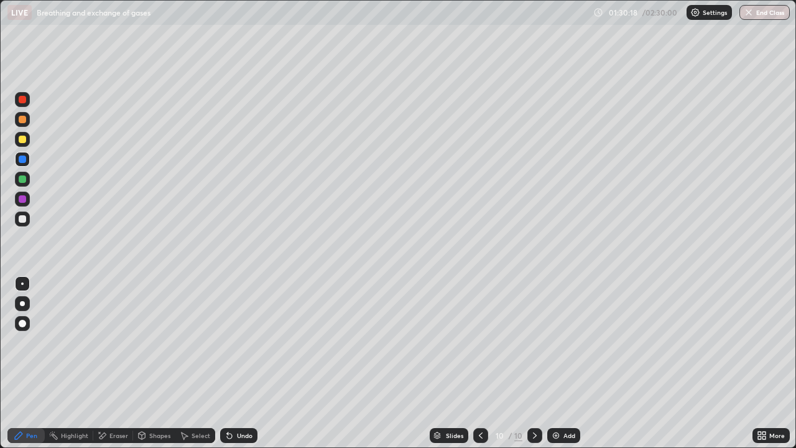
click at [24, 323] on div at bounding box center [22, 323] width 7 height 7
click at [240, 363] on div "Undo" at bounding box center [238, 435] width 37 height 15
click at [19, 220] on div at bounding box center [22, 218] width 7 height 7
click at [22, 180] on div at bounding box center [22, 178] width 7 height 7
click at [22, 303] on div at bounding box center [22, 303] width 5 height 5
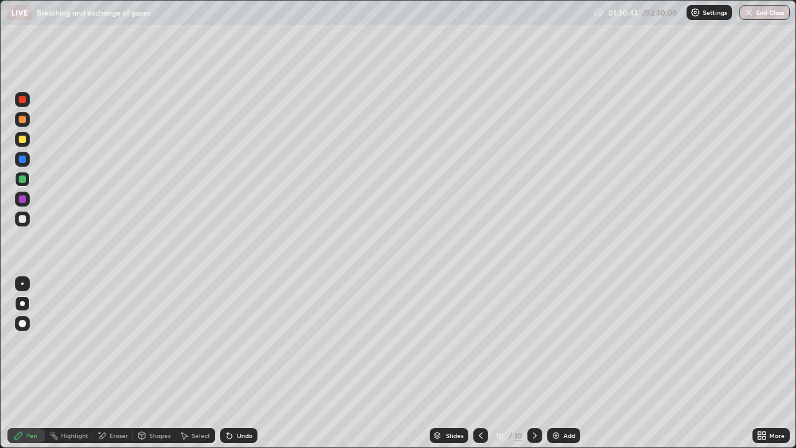
click at [22, 284] on div at bounding box center [22, 283] width 2 height 2
click at [23, 220] on div at bounding box center [22, 218] width 7 height 7
click at [22, 160] on div at bounding box center [22, 158] width 7 height 7
click at [25, 321] on div at bounding box center [22, 323] width 7 height 7
click at [22, 120] on div at bounding box center [22, 119] width 7 height 7
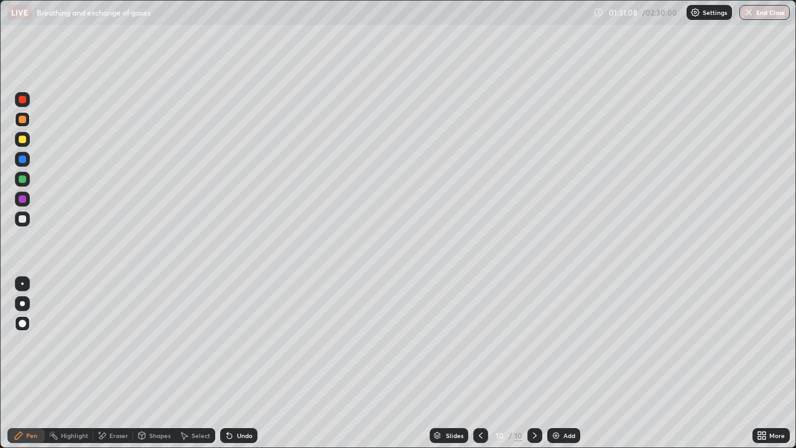
click at [20, 302] on div at bounding box center [22, 303] width 5 height 5
click at [23, 282] on div at bounding box center [22, 283] width 2 height 2
click at [24, 325] on div at bounding box center [22, 323] width 7 height 7
click at [22, 221] on div at bounding box center [22, 218] width 7 height 7
click at [29, 363] on div "Pen" at bounding box center [25, 435] width 37 height 15
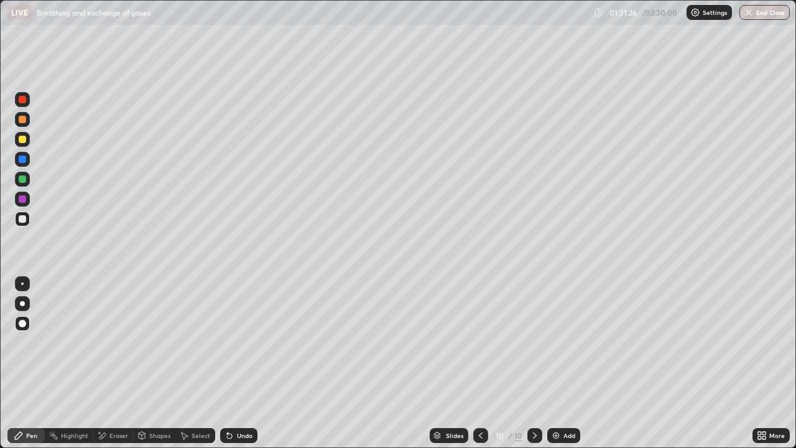
click at [24, 160] on div at bounding box center [22, 158] width 7 height 7
click at [19, 142] on div at bounding box center [22, 139] width 7 height 7
click at [24, 159] on div at bounding box center [22, 158] width 7 height 7
click at [246, 363] on div "Undo" at bounding box center [238, 435] width 37 height 15
click at [245, 363] on div "Undo" at bounding box center [245, 435] width 16 height 6
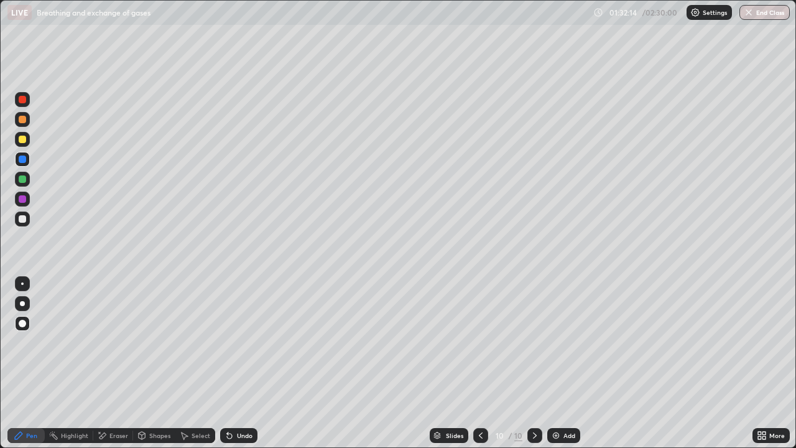
click at [242, 363] on div "Undo" at bounding box center [245, 435] width 16 height 6
click at [243, 363] on div "Undo" at bounding box center [245, 435] width 16 height 6
click at [25, 201] on div at bounding box center [22, 199] width 15 height 15
click at [243, 363] on div "Undo" at bounding box center [245, 435] width 16 height 6
click at [253, 363] on div "Undo" at bounding box center [238, 435] width 37 height 15
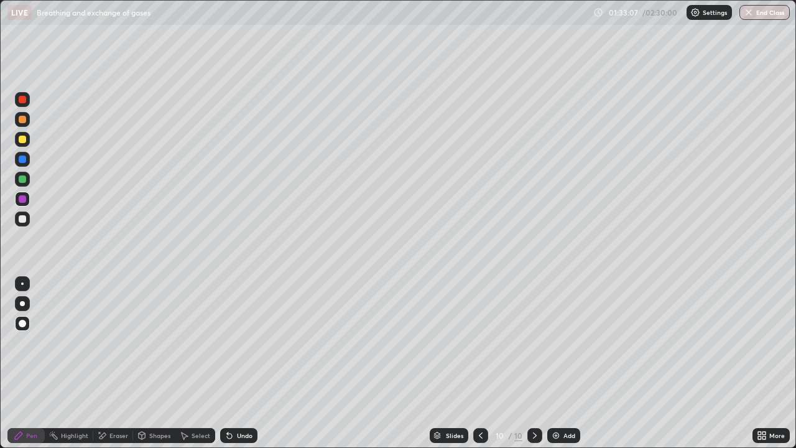
click at [24, 161] on div at bounding box center [22, 158] width 7 height 7
click at [21, 218] on div at bounding box center [22, 218] width 7 height 7
click at [22, 178] on div at bounding box center [22, 178] width 7 height 7
click at [22, 284] on div at bounding box center [22, 283] width 2 height 2
click at [24, 125] on div at bounding box center [22, 119] width 15 height 15
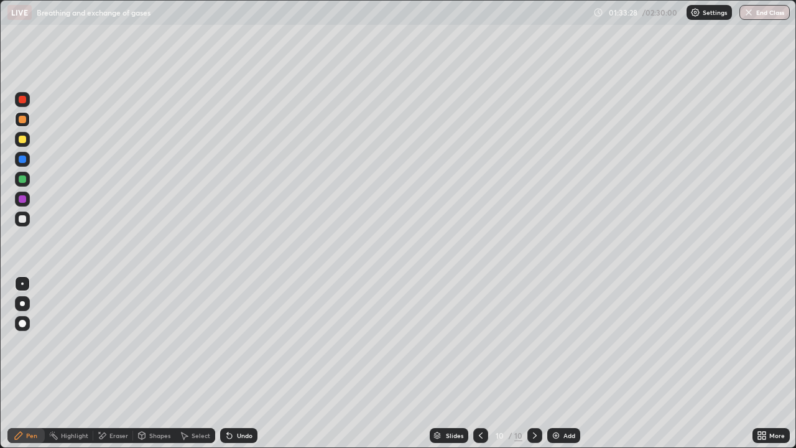
click at [23, 157] on div at bounding box center [22, 158] width 7 height 7
click at [25, 181] on div at bounding box center [22, 178] width 7 height 7
click at [22, 303] on div at bounding box center [22, 303] width 5 height 5
click at [24, 160] on div at bounding box center [22, 158] width 7 height 7
click at [29, 363] on div "Pen" at bounding box center [31, 435] width 11 height 6
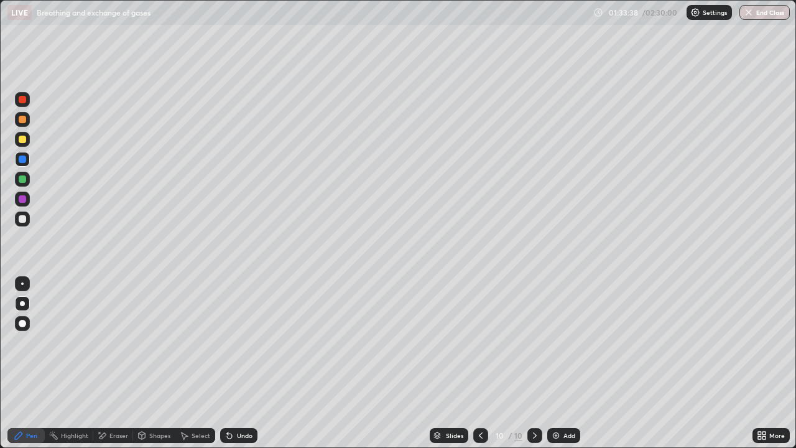
click at [22, 120] on div at bounding box center [22, 119] width 7 height 7
click at [25, 218] on div at bounding box center [22, 218] width 7 height 7
click at [20, 325] on div at bounding box center [22, 323] width 7 height 7
click at [22, 121] on div at bounding box center [22, 119] width 7 height 7
click at [22, 284] on div at bounding box center [22, 283] width 2 height 2
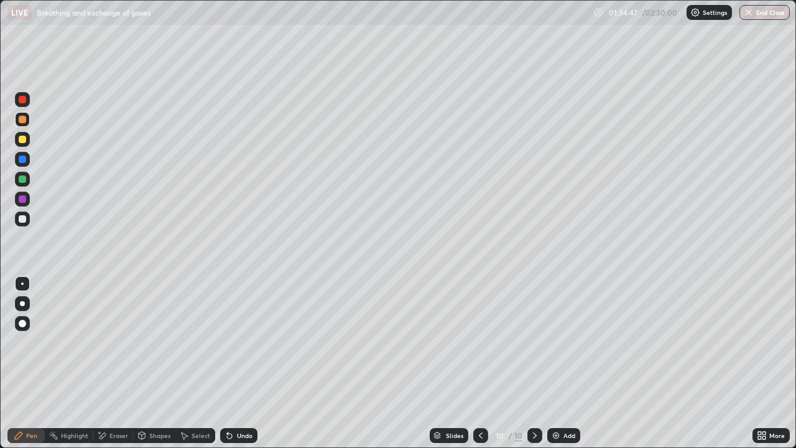
click at [22, 220] on div at bounding box center [22, 218] width 7 height 7
click at [21, 329] on div at bounding box center [22, 323] width 15 height 15
click at [310, 363] on div "Slides 10 / 10 Add" at bounding box center [504, 435] width 495 height 25
click at [323, 363] on div "Slides 10 / 10 Add" at bounding box center [504, 435] width 495 height 25
click at [21, 162] on div at bounding box center [22, 158] width 7 height 7
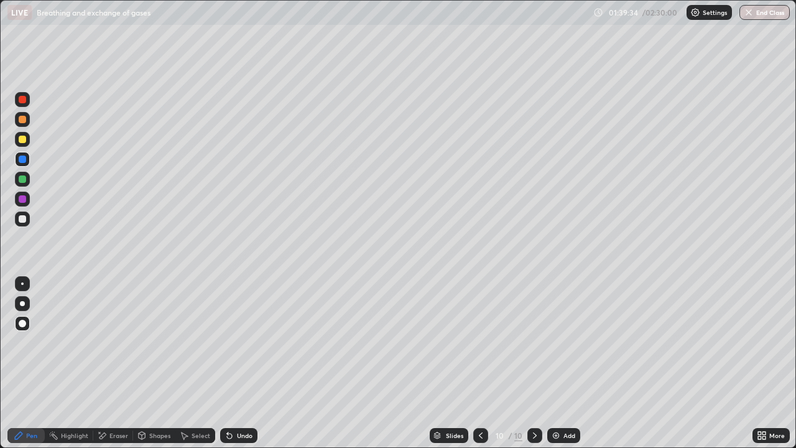
click at [251, 363] on div "Undo" at bounding box center [238, 435] width 37 height 15
click at [559, 363] on img at bounding box center [556, 435] width 10 height 10
click at [24, 220] on div at bounding box center [22, 218] width 7 height 7
click at [22, 140] on div at bounding box center [22, 139] width 7 height 7
click at [159, 363] on div "Shapes" at bounding box center [154, 435] width 42 height 15
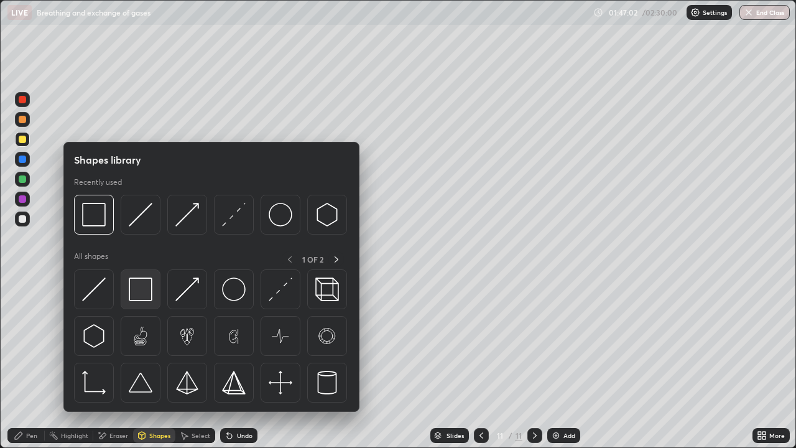
click at [145, 292] on img at bounding box center [141, 289] width 24 height 24
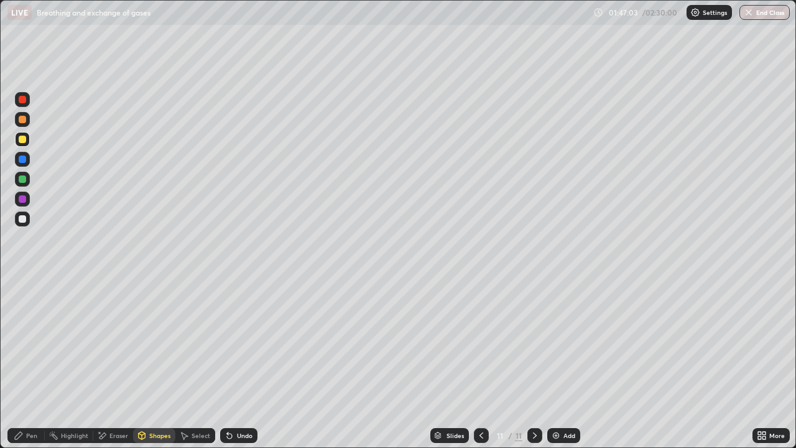
click at [24, 204] on div at bounding box center [22, 199] width 15 height 15
click at [22, 222] on div at bounding box center [22, 218] width 7 height 7
click at [30, 363] on div "Pen" at bounding box center [31, 435] width 11 height 6
click at [23, 119] on div at bounding box center [22, 119] width 7 height 7
click at [25, 220] on div at bounding box center [22, 218] width 7 height 7
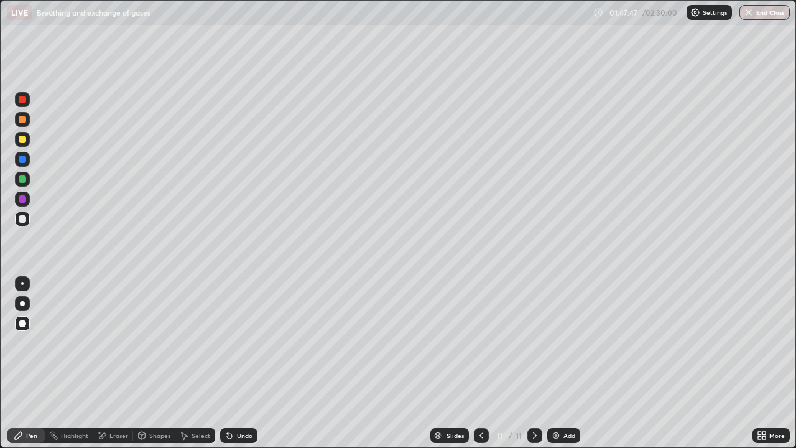
click at [154, 363] on div "Shapes" at bounding box center [159, 435] width 21 height 6
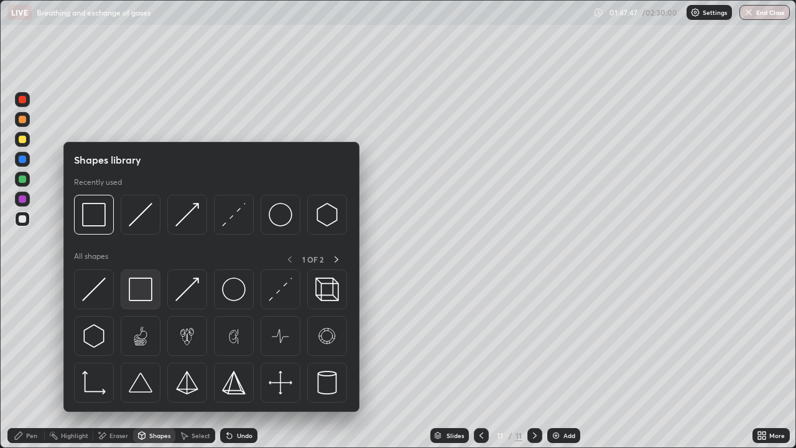
click at [142, 285] on img at bounding box center [141, 289] width 24 height 24
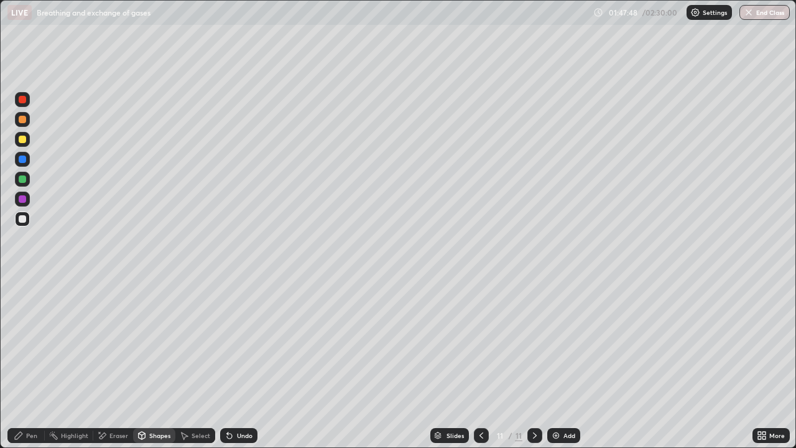
click at [21, 180] on div at bounding box center [22, 178] width 7 height 7
click at [22, 204] on div at bounding box center [22, 199] width 15 height 15
click at [28, 363] on div "Pen" at bounding box center [31, 435] width 11 height 6
click at [27, 141] on div at bounding box center [22, 139] width 15 height 15
click at [23, 205] on div at bounding box center [22, 199] width 15 height 15
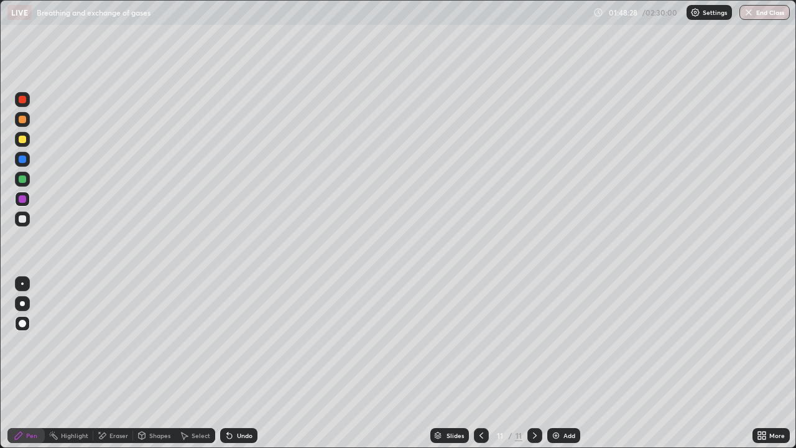
click at [19, 182] on div at bounding box center [22, 178] width 7 height 7
click at [146, 363] on div "Shapes" at bounding box center [154, 435] width 42 height 15
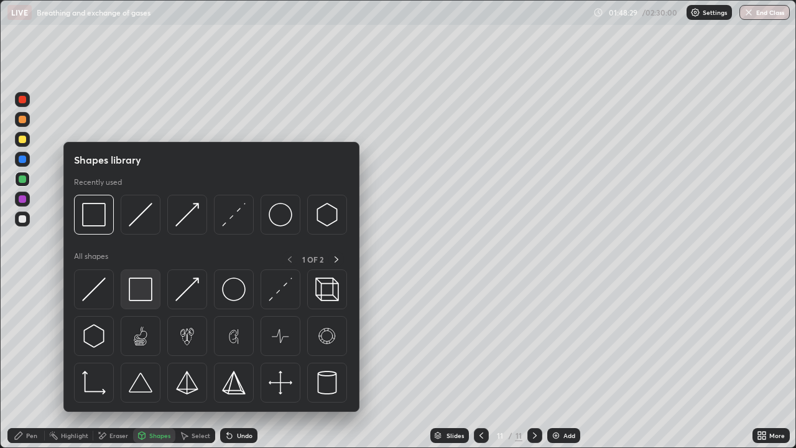
click at [144, 288] on img at bounding box center [141, 289] width 24 height 24
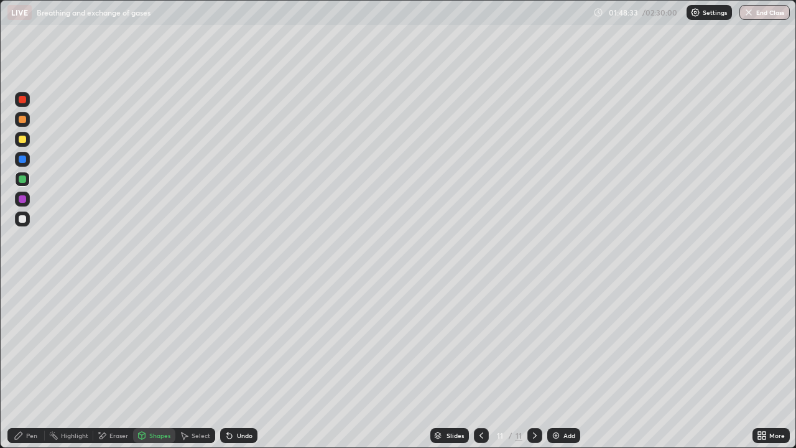
click at [27, 363] on div "Pen" at bounding box center [31, 435] width 11 height 6
click at [24, 203] on div at bounding box center [22, 199] width 15 height 15
click at [25, 142] on div at bounding box center [22, 139] width 15 height 15
click at [23, 164] on div at bounding box center [22, 159] width 15 height 15
click at [249, 363] on div "Undo" at bounding box center [238, 435] width 37 height 15
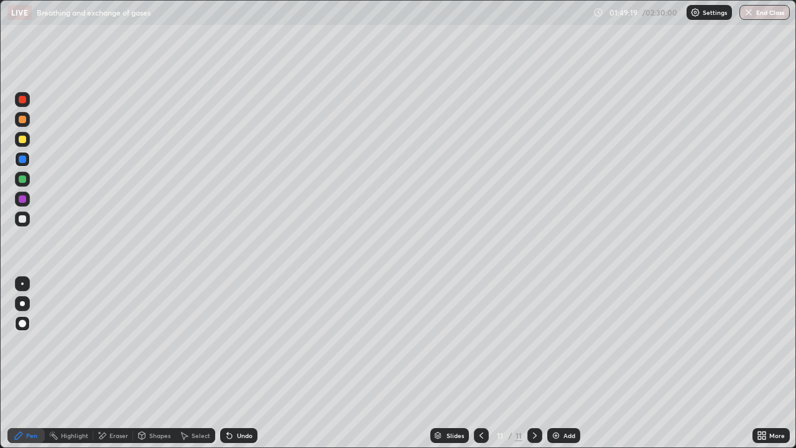
click at [249, 363] on div "Undo" at bounding box center [245, 435] width 16 height 6
click at [253, 363] on div "Undo" at bounding box center [238, 435] width 37 height 15
click at [254, 363] on div "Undo" at bounding box center [238, 435] width 37 height 15
click at [23, 221] on div at bounding box center [22, 218] width 7 height 7
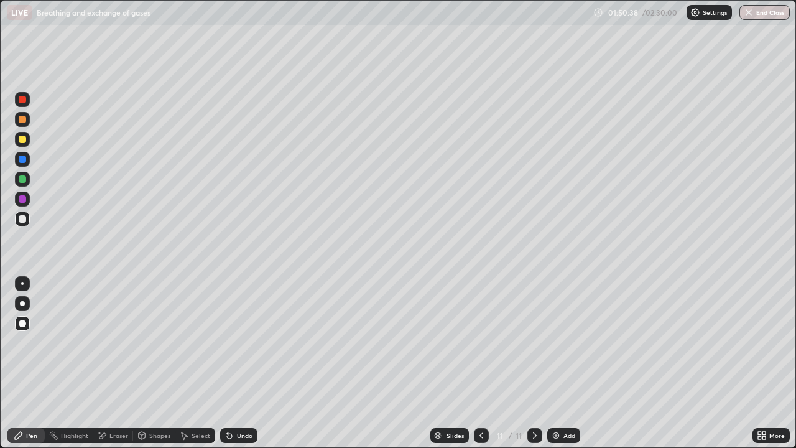
click at [251, 363] on div "Undo" at bounding box center [238, 435] width 37 height 15
click at [22, 100] on div at bounding box center [22, 99] width 7 height 7
click at [25, 160] on div at bounding box center [22, 158] width 7 height 7
click at [27, 144] on div at bounding box center [22, 139] width 15 height 15
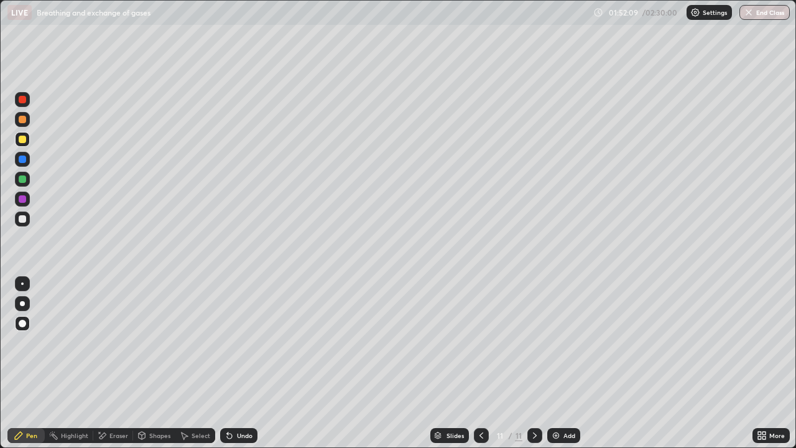
click at [26, 165] on div at bounding box center [22, 159] width 15 height 15
click at [23, 199] on div at bounding box center [22, 198] width 7 height 7
click at [249, 363] on div "Undo" at bounding box center [238, 435] width 37 height 15
click at [248, 363] on div "Undo" at bounding box center [238, 435] width 37 height 15
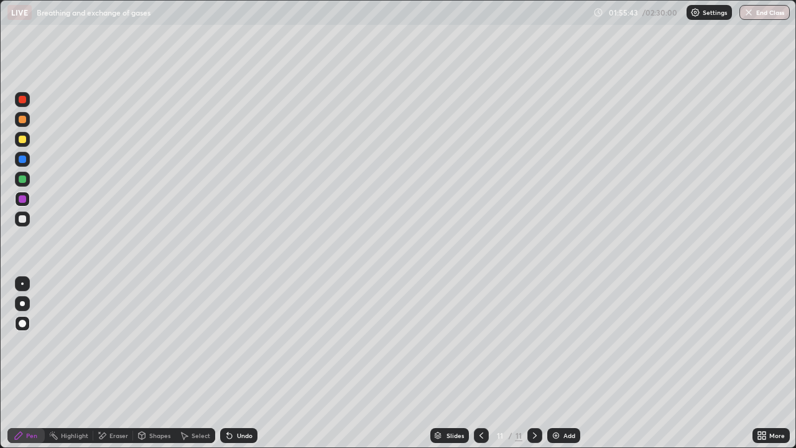
click at [251, 363] on div "Undo" at bounding box center [238, 435] width 37 height 15
click at [253, 363] on div "Undo" at bounding box center [238, 435] width 37 height 15
click at [248, 363] on div "Undo" at bounding box center [245, 435] width 16 height 6
click at [287, 363] on div "Slides 11 / 11 Add" at bounding box center [504, 435] width 495 height 25
click at [286, 363] on div "Slides 11 / 11 Add" at bounding box center [504, 435] width 495 height 25
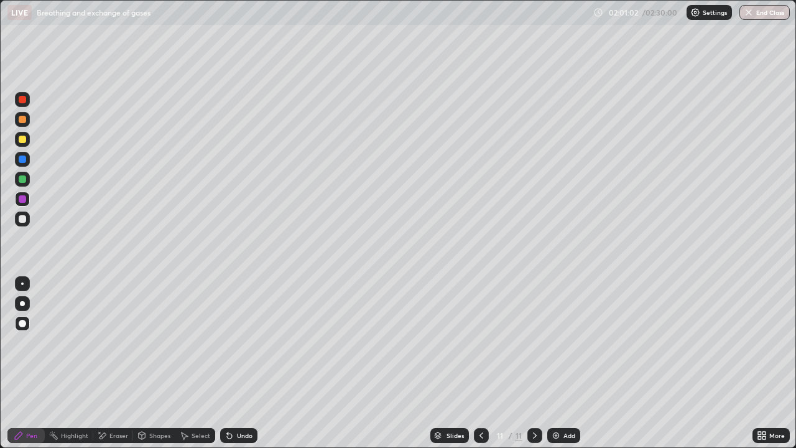
click at [561, 363] on div "Add" at bounding box center [563, 435] width 33 height 15
click at [22, 145] on div at bounding box center [22, 139] width 15 height 15
click at [159, 363] on div "Shapes" at bounding box center [159, 435] width 21 height 6
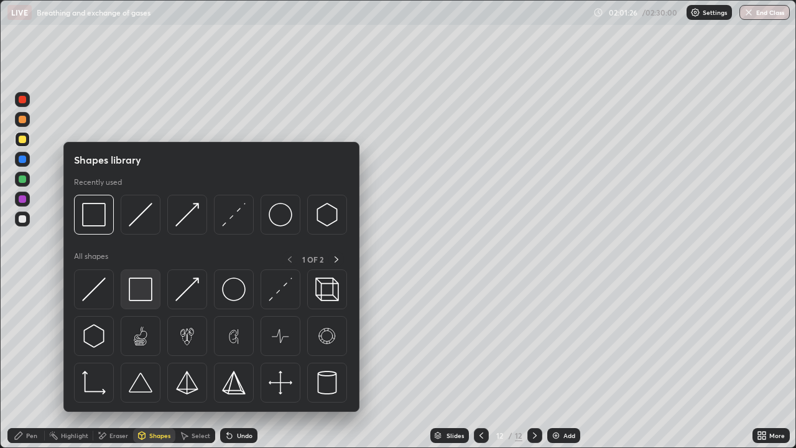
click at [146, 289] on img at bounding box center [141, 289] width 24 height 24
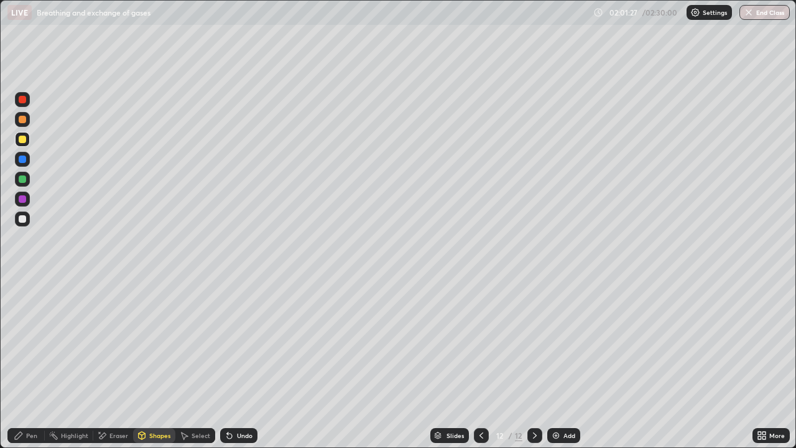
click at [23, 200] on div at bounding box center [22, 198] width 7 height 7
click at [24, 223] on div at bounding box center [22, 218] width 15 height 15
click at [37, 363] on div "Pen" at bounding box center [25, 435] width 37 height 15
click at [23, 199] on div at bounding box center [22, 198] width 7 height 7
click at [22, 104] on div at bounding box center [22, 99] width 15 height 15
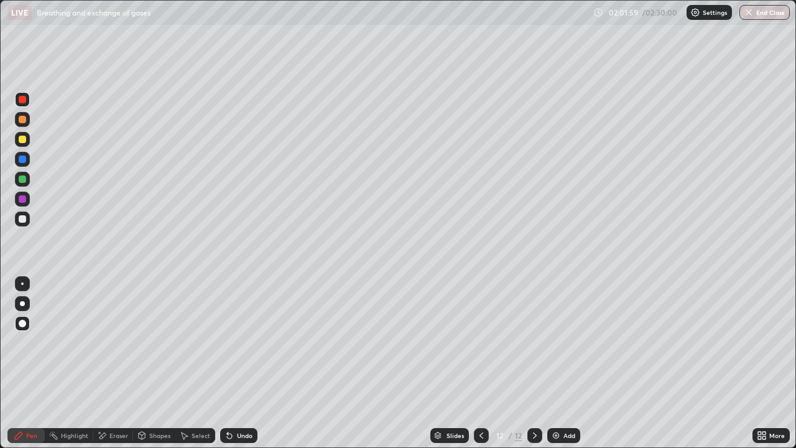
click at [22, 161] on div at bounding box center [22, 158] width 7 height 7
click at [21, 164] on div at bounding box center [22, 159] width 15 height 15
click at [22, 197] on div at bounding box center [22, 198] width 7 height 7
click at [24, 104] on div at bounding box center [22, 99] width 15 height 15
click at [22, 161] on div at bounding box center [22, 158] width 7 height 7
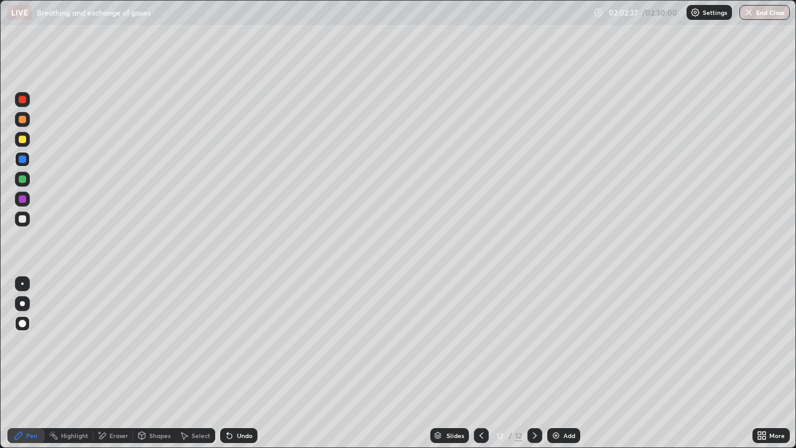
click at [23, 165] on div at bounding box center [22, 159] width 15 height 15
click at [24, 200] on div at bounding box center [22, 198] width 7 height 7
click at [201, 363] on div "Select" at bounding box center [201, 435] width 19 height 6
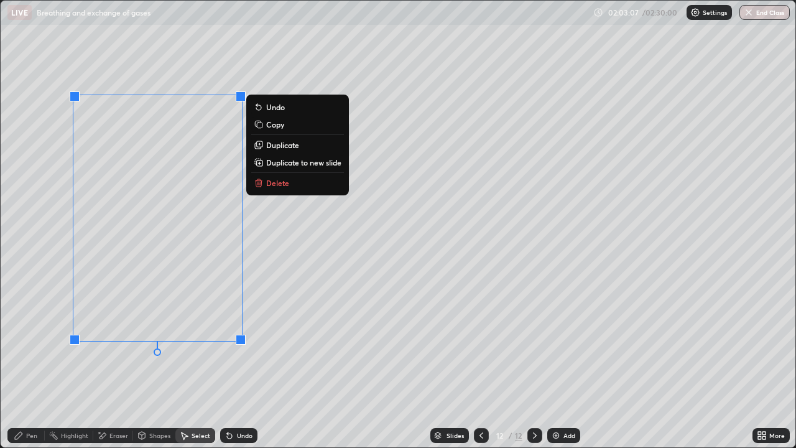
click at [229, 363] on div "0 ° Undo Copy Duplicate Duplicate to new slide Delete" at bounding box center [398, 224] width 795 height 446
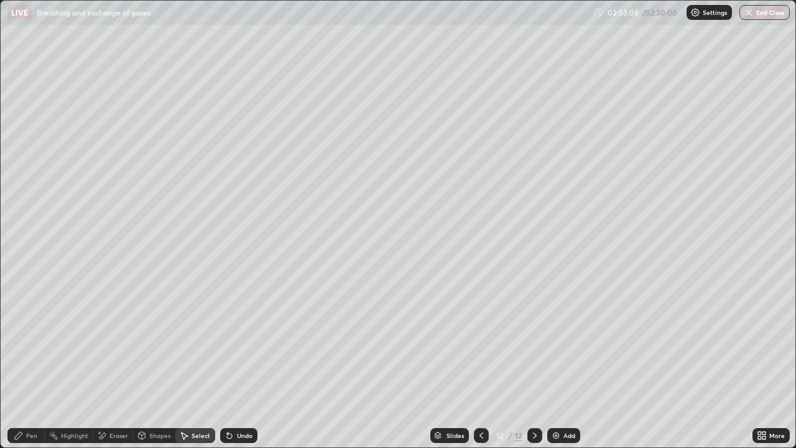
click at [30, 363] on div "Pen" at bounding box center [31, 435] width 11 height 6
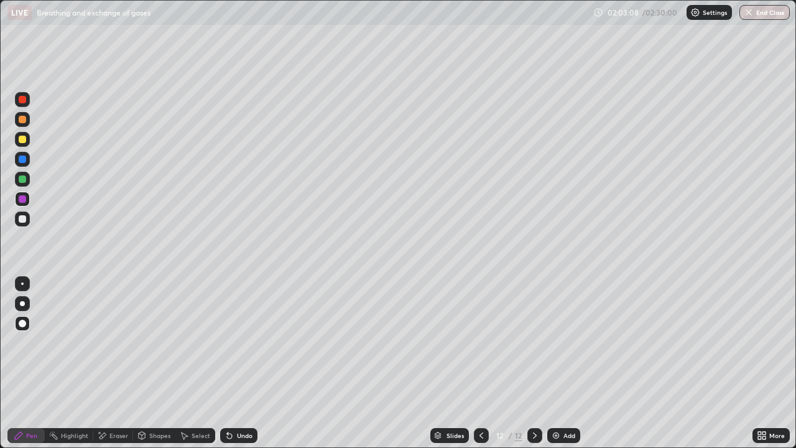
click at [22, 224] on div at bounding box center [22, 218] width 15 height 15
click at [764, 363] on icon at bounding box center [763, 433] width 3 height 3
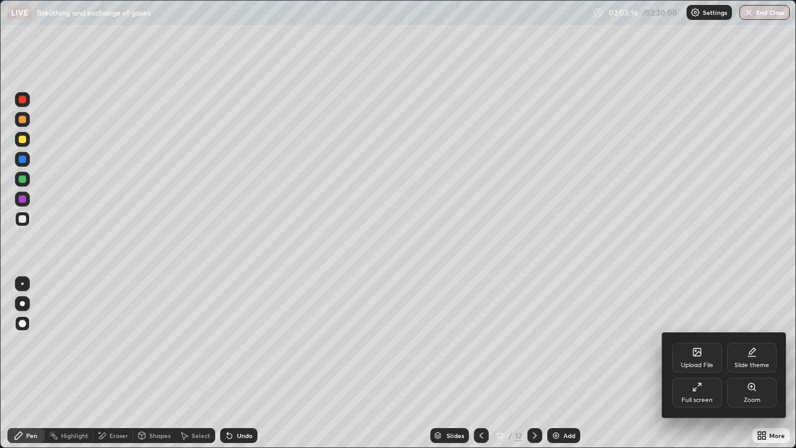
click at [696, 363] on div "Full screen" at bounding box center [697, 392] width 50 height 30
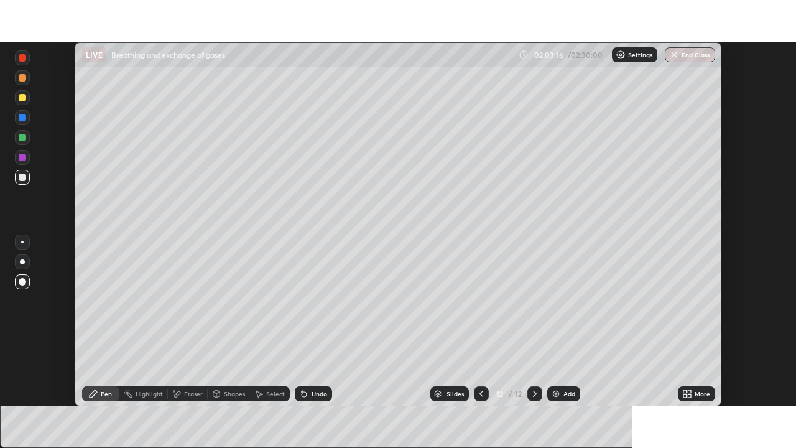
scroll to position [61821, 61389]
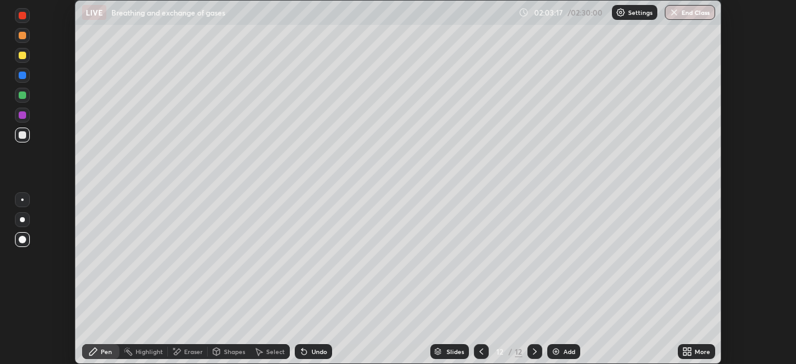
click at [693, 351] on div "More" at bounding box center [696, 351] width 37 height 15
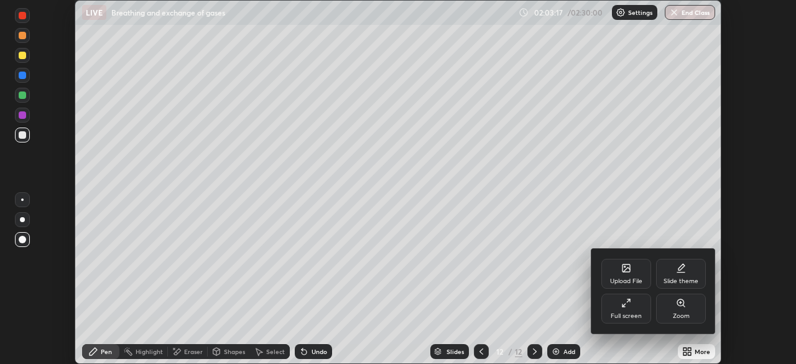
click at [632, 313] on div "Full screen" at bounding box center [626, 316] width 31 height 6
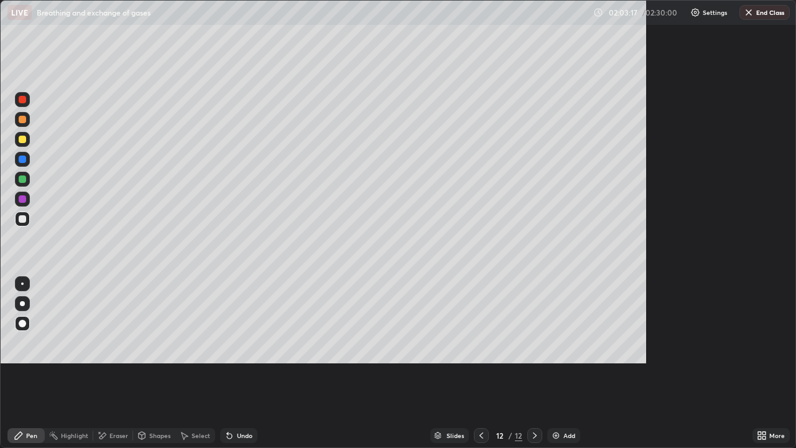
scroll to position [448, 796]
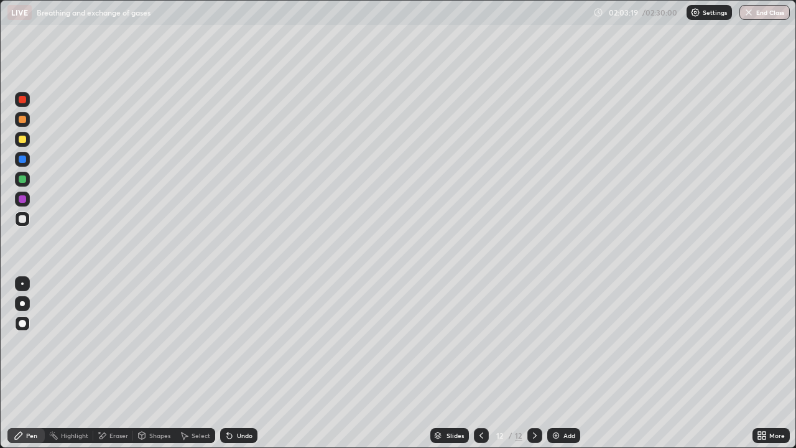
click at [28, 157] on div at bounding box center [22, 159] width 15 height 15
click at [26, 144] on div at bounding box center [22, 139] width 15 height 15
click at [22, 303] on div at bounding box center [22, 303] width 5 height 5
click at [24, 200] on div at bounding box center [22, 198] width 7 height 7
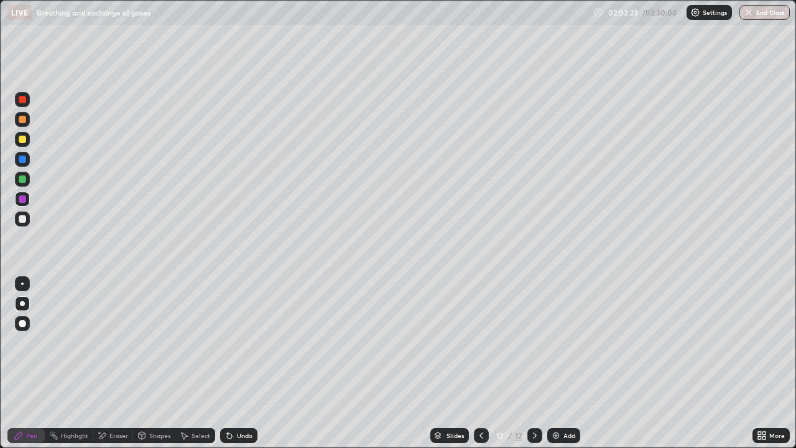
click at [22, 180] on div at bounding box center [22, 178] width 7 height 7
click at [22, 303] on div at bounding box center [22, 303] width 5 height 5
click at [24, 142] on div at bounding box center [22, 139] width 7 height 7
click at [23, 182] on div at bounding box center [22, 178] width 7 height 7
click at [25, 124] on div at bounding box center [22, 119] width 15 height 15
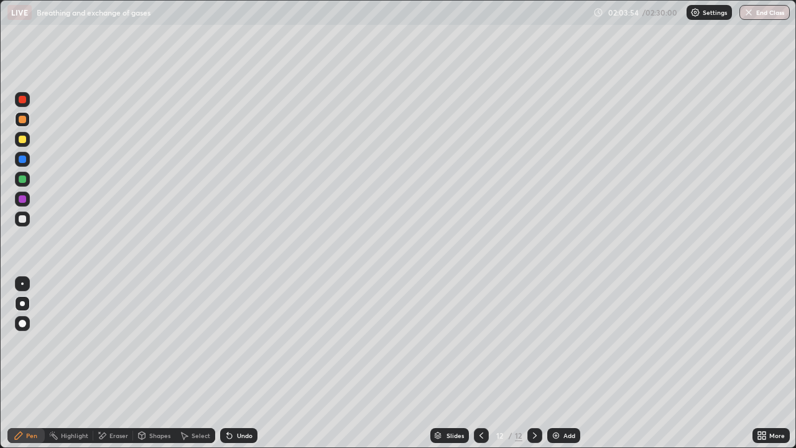
click at [22, 221] on div at bounding box center [22, 218] width 7 height 7
click at [20, 325] on div at bounding box center [22, 323] width 7 height 7
click at [24, 198] on div at bounding box center [22, 198] width 7 height 7
click at [24, 121] on div at bounding box center [22, 119] width 7 height 7
click at [29, 201] on div at bounding box center [22, 199] width 15 height 15
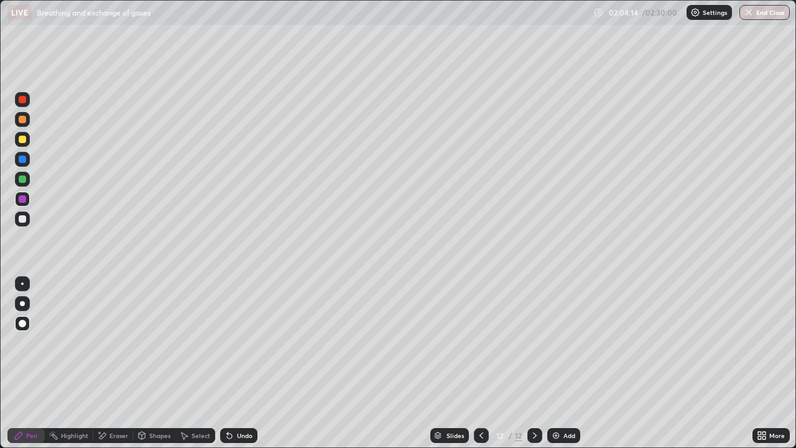
click at [22, 284] on div at bounding box center [22, 283] width 2 height 2
click at [29, 144] on div at bounding box center [22, 139] width 15 height 15
click at [24, 141] on div at bounding box center [22, 139] width 7 height 7
click at [21, 177] on div at bounding box center [22, 178] width 7 height 7
click at [22, 303] on div at bounding box center [22, 303] width 5 height 5
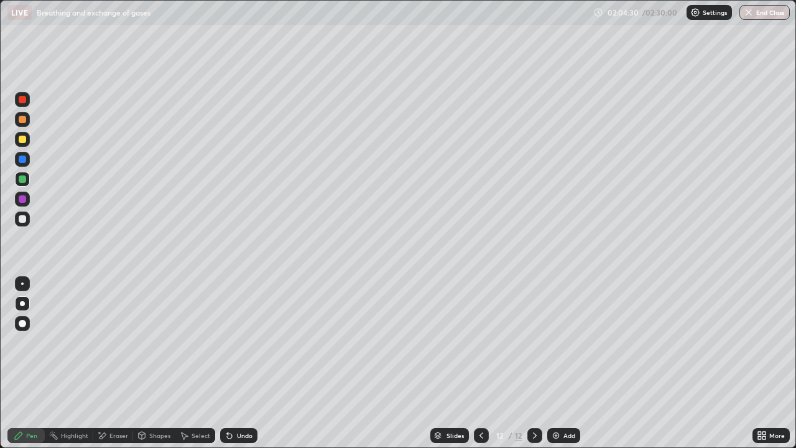
click at [22, 222] on div at bounding box center [22, 218] width 7 height 7
click at [23, 318] on div at bounding box center [22, 323] width 15 height 15
click at [22, 160] on div at bounding box center [22, 158] width 7 height 7
click at [22, 120] on div at bounding box center [22, 119] width 7 height 7
click at [22, 284] on div at bounding box center [22, 283] width 2 height 2
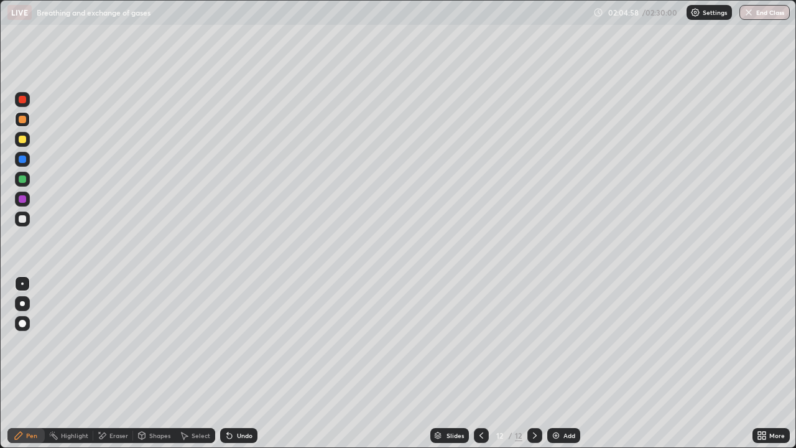
click at [21, 182] on div at bounding box center [22, 178] width 7 height 7
click at [22, 302] on div at bounding box center [22, 303] width 5 height 5
click at [24, 119] on div at bounding box center [22, 119] width 7 height 7
click at [22, 221] on div at bounding box center [22, 218] width 7 height 7
click at [21, 320] on div at bounding box center [22, 323] width 7 height 7
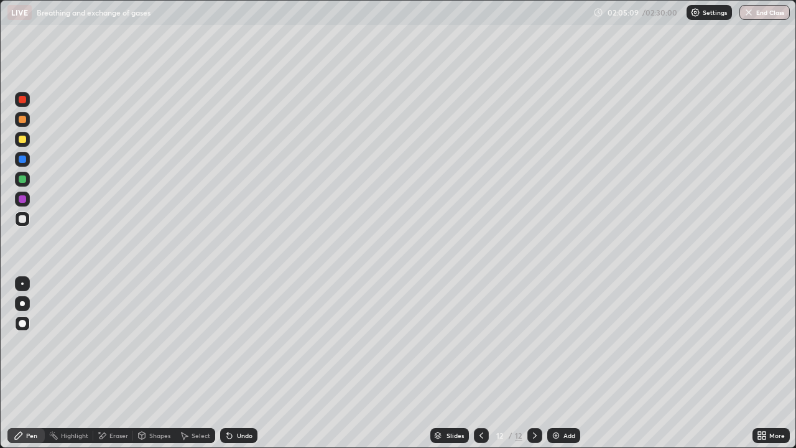
click at [21, 221] on div at bounding box center [22, 218] width 7 height 7
click at [27, 180] on div at bounding box center [22, 179] width 15 height 15
click at [20, 324] on div at bounding box center [22, 323] width 7 height 7
click at [22, 284] on div at bounding box center [22, 283] width 2 height 2
click at [22, 305] on div at bounding box center [22, 303] width 5 height 5
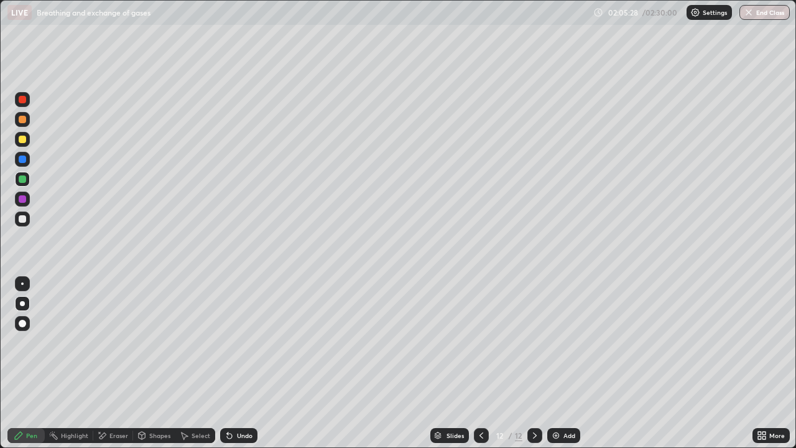
click at [21, 139] on div at bounding box center [22, 139] width 7 height 7
click at [21, 183] on div at bounding box center [22, 179] width 15 height 15
click at [22, 200] on div at bounding box center [22, 198] width 7 height 7
click at [22, 219] on div at bounding box center [22, 218] width 7 height 7
click at [153, 363] on div "Shapes" at bounding box center [154, 435] width 42 height 15
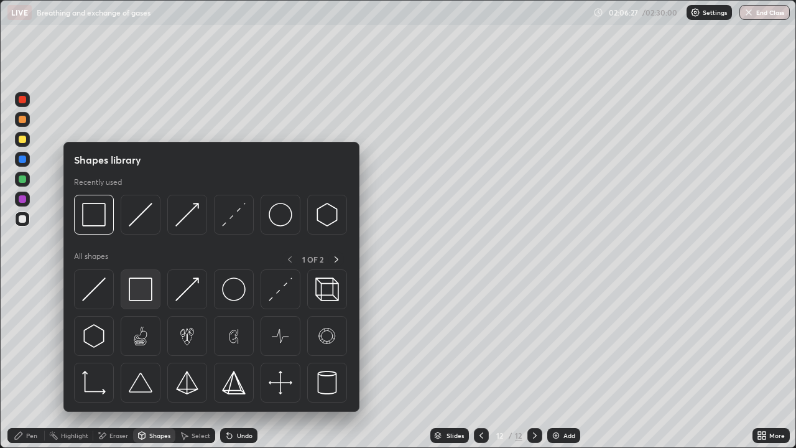
click at [149, 297] on img at bounding box center [141, 289] width 24 height 24
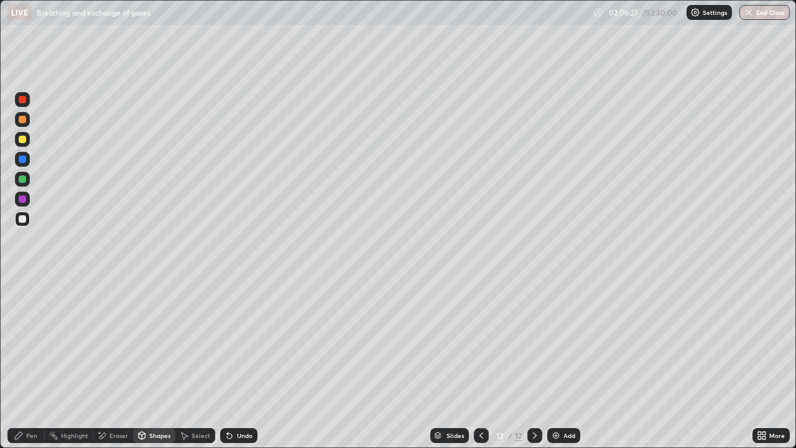
click at [24, 218] on div at bounding box center [22, 218] width 7 height 7
click at [160, 363] on div "Shapes" at bounding box center [159, 435] width 21 height 6
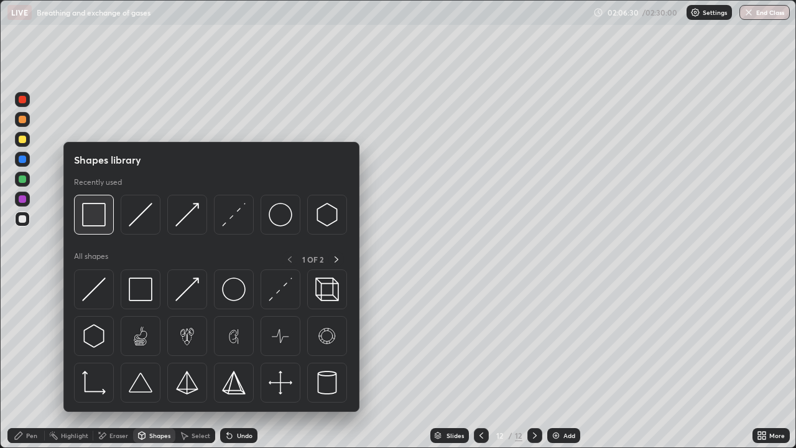
click at [103, 226] on img at bounding box center [94, 215] width 24 height 24
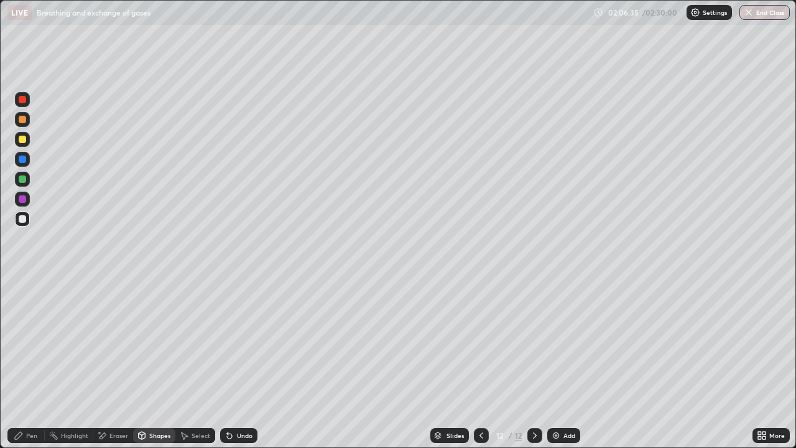
click at [150, 363] on div "Shapes" at bounding box center [154, 435] width 42 height 15
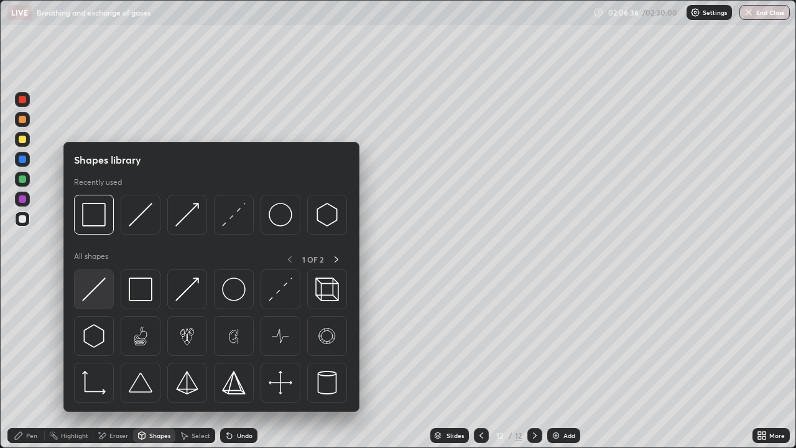
click at [101, 291] on img at bounding box center [94, 289] width 24 height 24
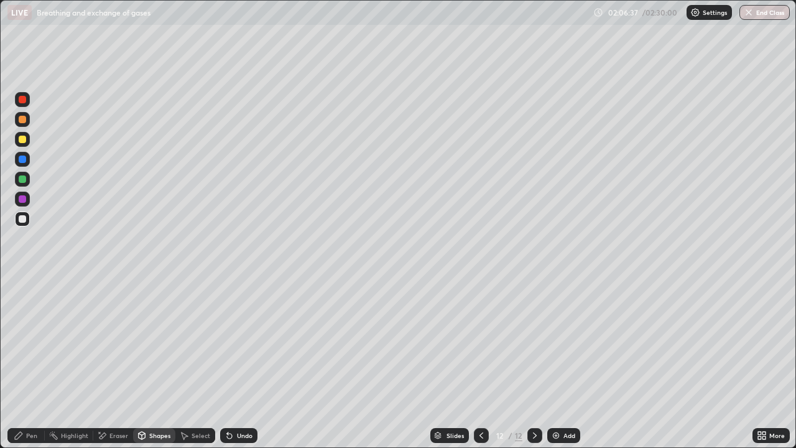
click at [17, 220] on div at bounding box center [22, 218] width 15 height 15
click at [27, 363] on div "Pen" at bounding box center [31, 435] width 11 height 6
click at [23, 218] on div at bounding box center [22, 218] width 7 height 7
click at [25, 121] on div at bounding box center [22, 119] width 7 height 7
click at [21, 329] on div at bounding box center [22, 323] width 15 height 15
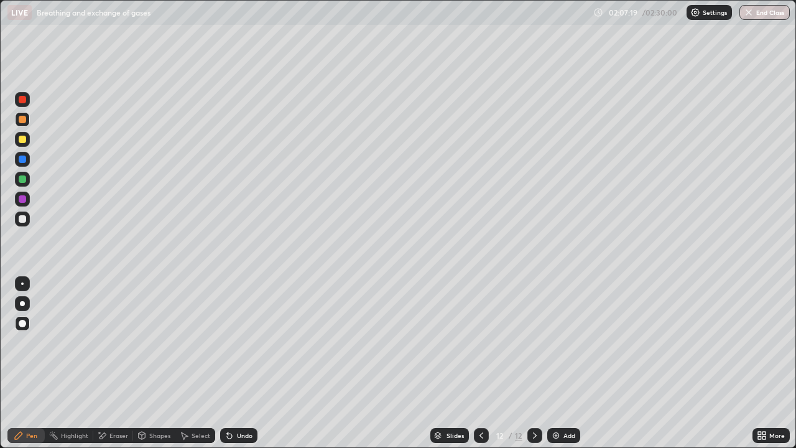
click at [22, 220] on div at bounding box center [22, 218] width 7 height 7
click at [248, 363] on div "Undo" at bounding box center [245, 435] width 16 height 6
click at [245, 363] on div "Undo" at bounding box center [245, 435] width 16 height 6
click at [241, 363] on div "Undo" at bounding box center [245, 435] width 16 height 6
click at [238, 363] on div "Undo" at bounding box center [245, 435] width 16 height 6
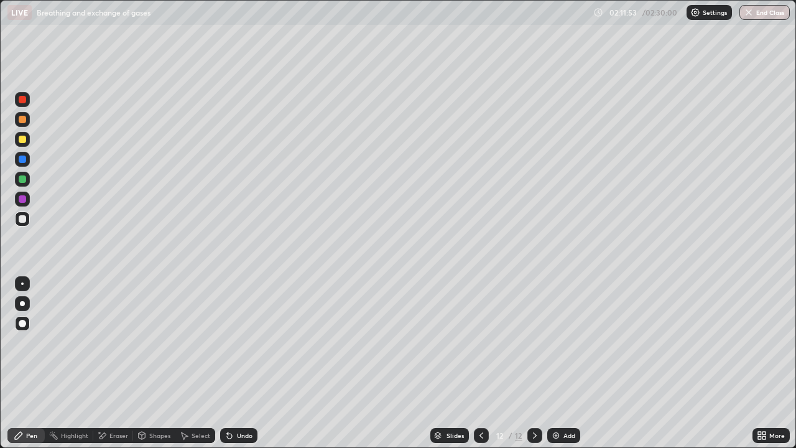
click at [246, 363] on div "Undo" at bounding box center [238, 435] width 37 height 15
click at [237, 363] on div "Undo" at bounding box center [245, 435] width 16 height 6
click at [565, 363] on div "Add" at bounding box center [569, 435] width 12 height 6
click at [23, 221] on div at bounding box center [22, 218] width 7 height 7
click at [32, 363] on div "Pen" at bounding box center [25, 435] width 37 height 15
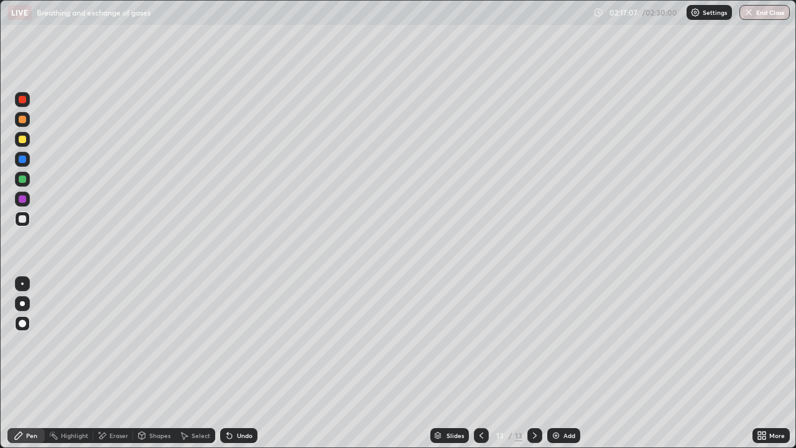
click at [161, 363] on div "Shapes" at bounding box center [154, 435] width 42 height 15
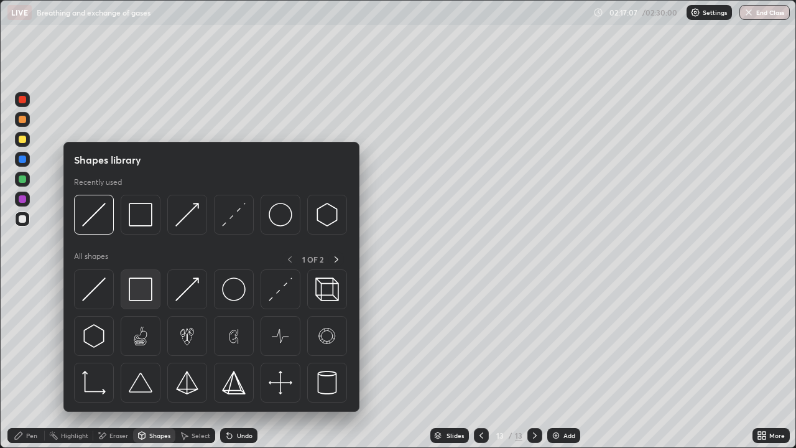
click at [142, 287] on img at bounding box center [141, 289] width 24 height 24
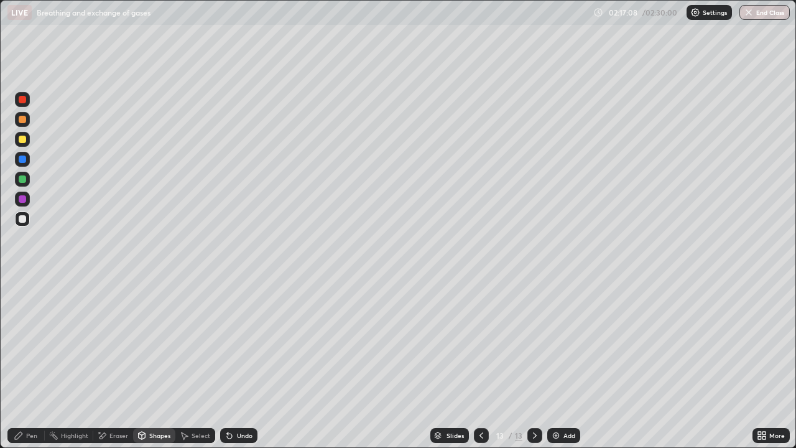
click at [24, 139] on div at bounding box center [22, 139] width 7 height 7
click at [34, 363] on div "Pen" at bounding box center [31, 435] width 11 height 6
click at [22, 121] on div at bounding box center [22, 119] width 7 height 7
click at [22, 140] on div at bounding box center [22, 139] width 7 height 7
click at [24, 123] on div at bounding box center [22, 119] width 7 height 7
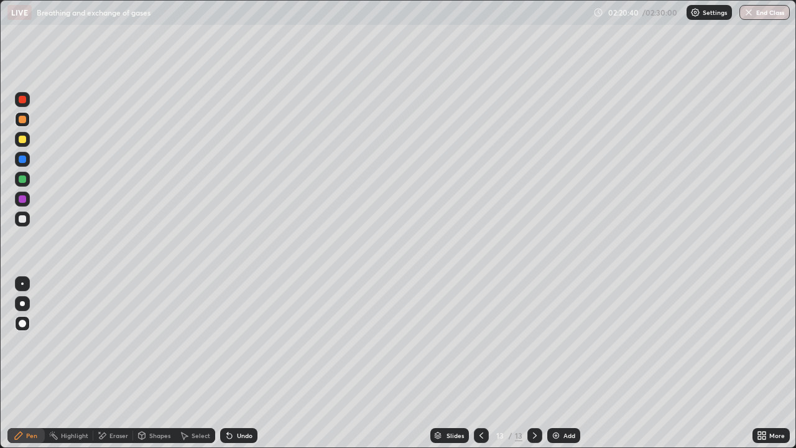
click at [558, 363] on div "Add" at bounding box center [563, 435] width 33 height 15
click at [24, 220] on div at bounding box center [22, 218] width 7 height 7
click at [153, 363] on div "Shapes" at bounding box center [154, 435] width 42 height 15
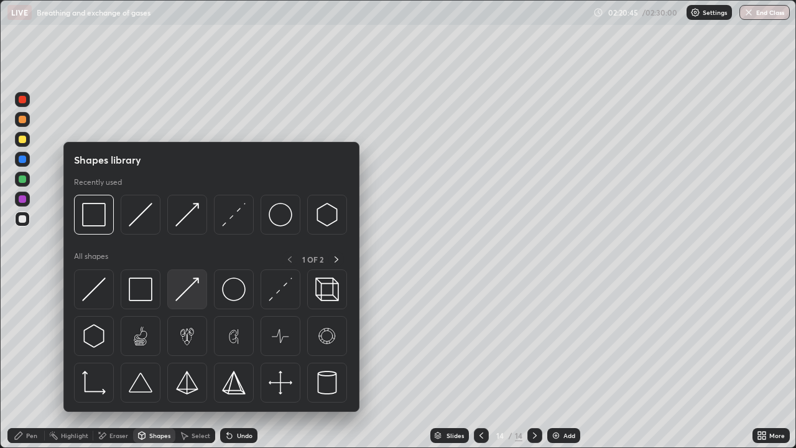
click at [190, 298] on img at bounding box center [187, 289] width 24 height 24
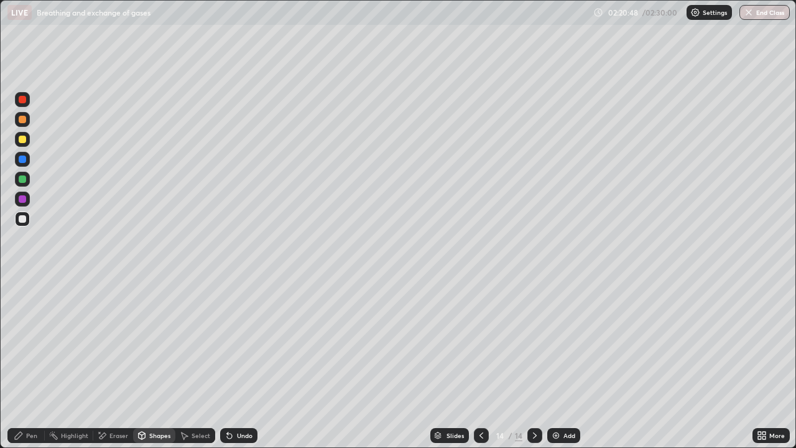
click at [474, 363] on div at bounding box center [481, 435] width 15 height 15
click at [527, 363] on div at bounding box center [534, 435] width 15 height 15
click at [147, 363] on div "Shapes" at bounding box center [154, 435] width 42 height 15
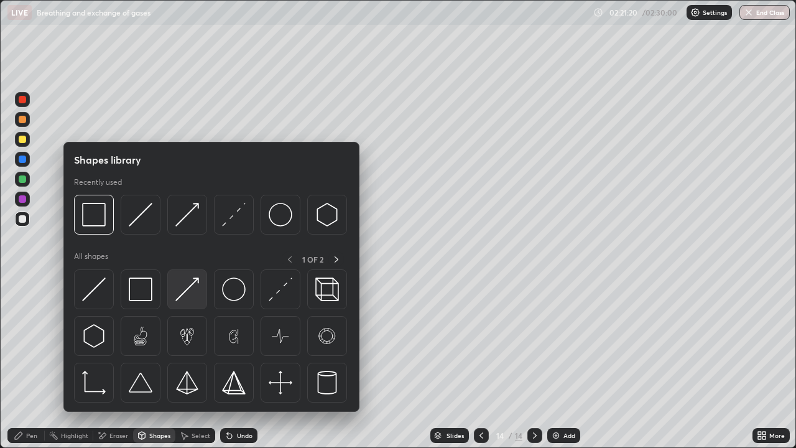
click at [190, 293] on img at bounding box center [187, 289] width 24 height 24
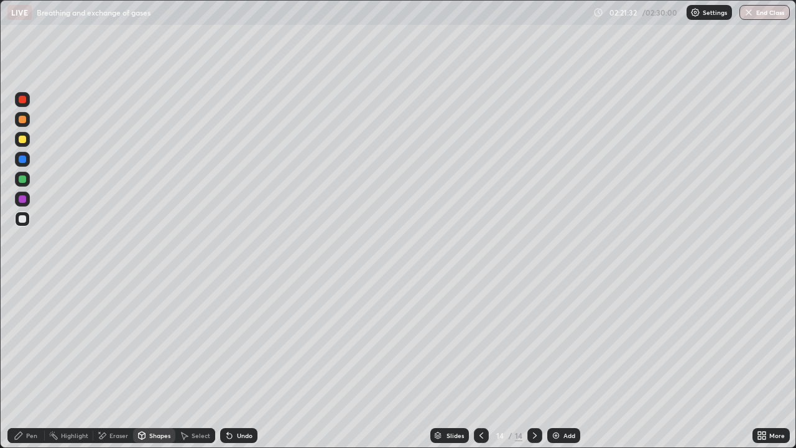
click at [32, 363] on div "Pen" at bounding box center [31, 435] width 11 height 6
click at [22, 140] on div at bounding box center [22, 139] width 7 height 7
click at [25, 162] on div at bounding box center [22, 158] width 7 height 7
click at [22, 140] on div at bounding box center [22, 139] width 7 height 7
click at [24, 198] on div at bounding box center [22, 198] width 7 height 7
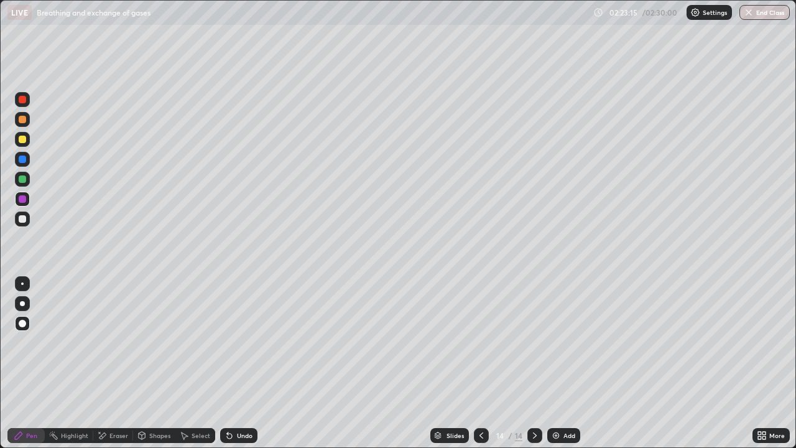
click at [240, 363] on div "Undo" at bounding box center [238, 435] width 37 height 15
click at [28, 141] on div at bounding box center [22, 139] width 15 height 15
click at [22, 125] on div at bounding box center [22, 119] width 15 height 15
click at [239, 363] on div "Undo" at bounding box center [245, 435] width 16 height 6
click at [233, 363] on div "Undo" at bounding box center [238, 435] width 37 height 15
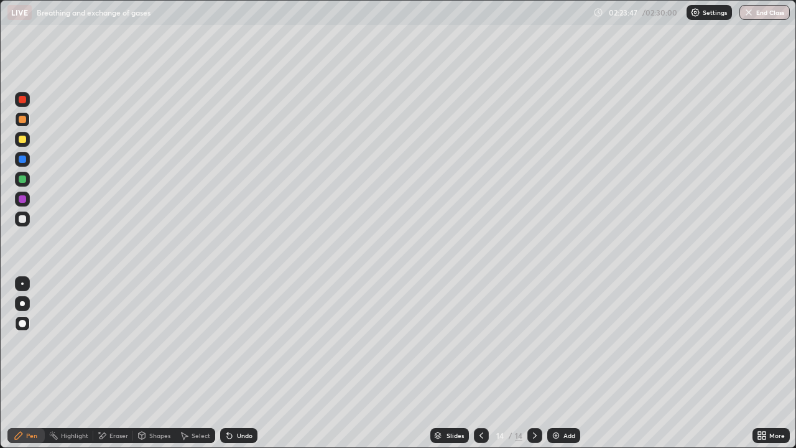
click at [229, 363] on div "Undo" at bounding box center [238, 435] width 37 height 15
click at [224, 363] on div "Undo" at bounding box center [238, 435] width 37 height 15
click at [151, 363] on div "Shapes" at bounding box center [159, 435] width 21 height 6
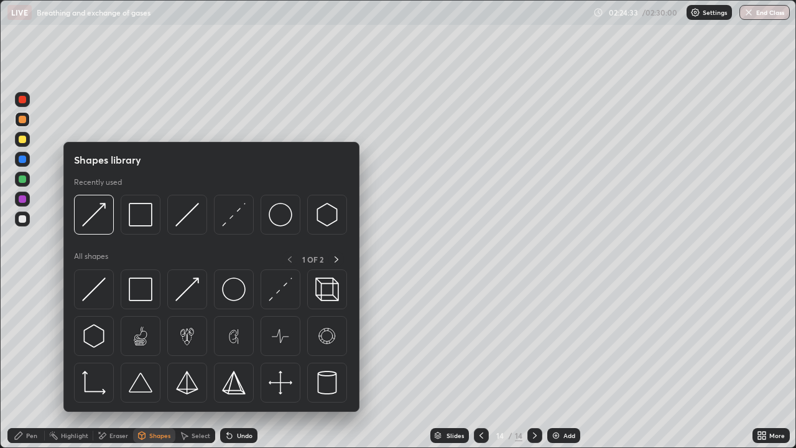
click at [109, 363] on div "Eraser" at bounding box center [118, 435] width 19 height 6
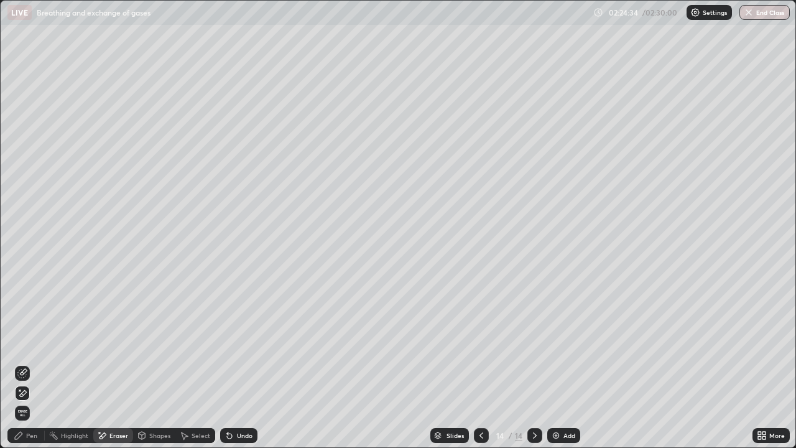
click at [24, 363] on icon at bounding box center [22, 373] width 10 height 10
click at [34, 363] on div "Pen" at bounding box center [25, 435] width 37 height 15
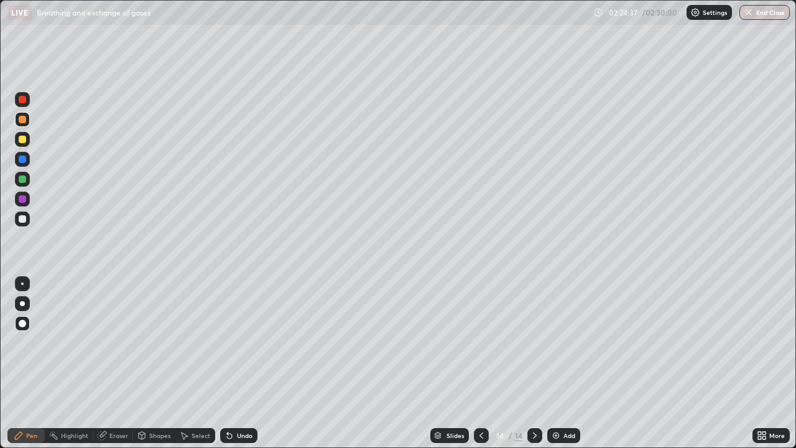
click at [24, 204] on div at bounding box center [22, 199] width 15 height 15
click at [29, 124] on div at bounding box center [22, 119] width 15 height 15
click at [247, 363] on div "Undo" at bounding box center [238, 435] width 37 height 15
click at [250, 363] on div "Undo" at bounding box center [238, 435] width 37 height 15
click at [250, 363] on div "Undo" at bounding box center [245, 435] width 16 height 6
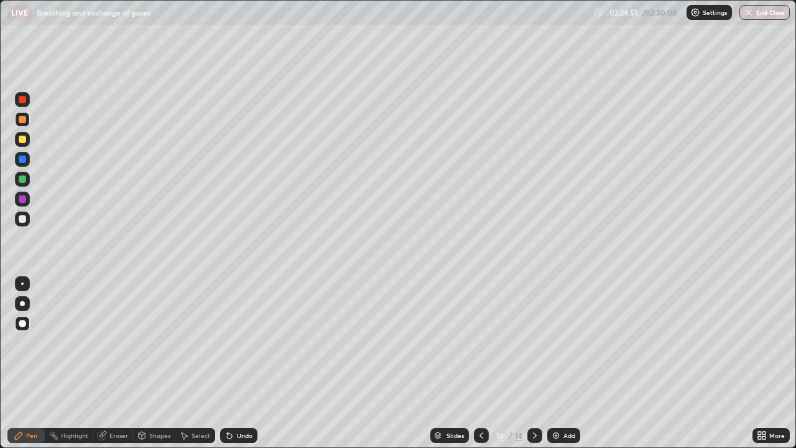
click at [247, 363] on div "Undo" at bounding box center [245, 435] width 16 height 6
click at [248, 363] on div "Undo" at bounding box center [245, 435] width 16 height 6
click at [244, 363] on div "Undo" at bounding box center [238, 435] width 37 height 15
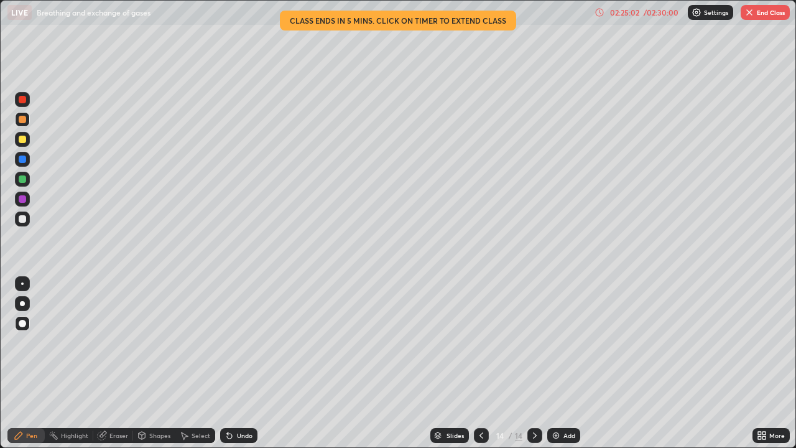
click at [25, 162] on div at bounding box center [22, 159] width 15 height 15
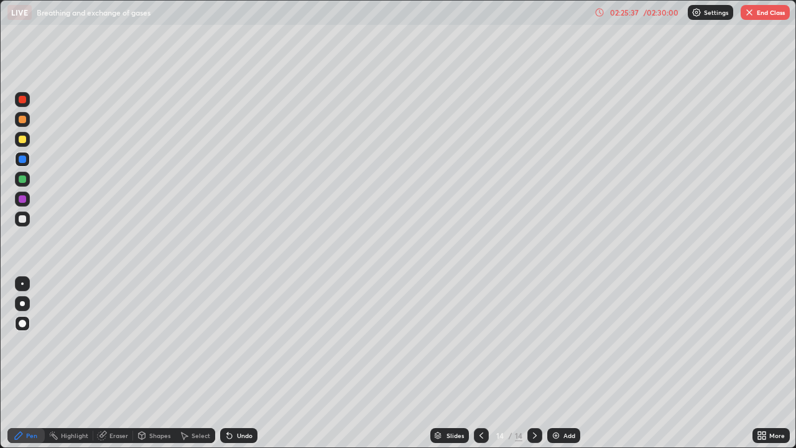
click at [27, 221] on div at bounding box center [22, 218] width 15 height 15
click at [238, 363] on div "Undo" at bounding box center [245, 435] width 16 height 6
click at [243, 363] on div "Undo" at bounding box center [238, 435] width 37 height 15
click at [122, 363] on div "Eraser" at bounding box center [118, 435] width 19 height 6
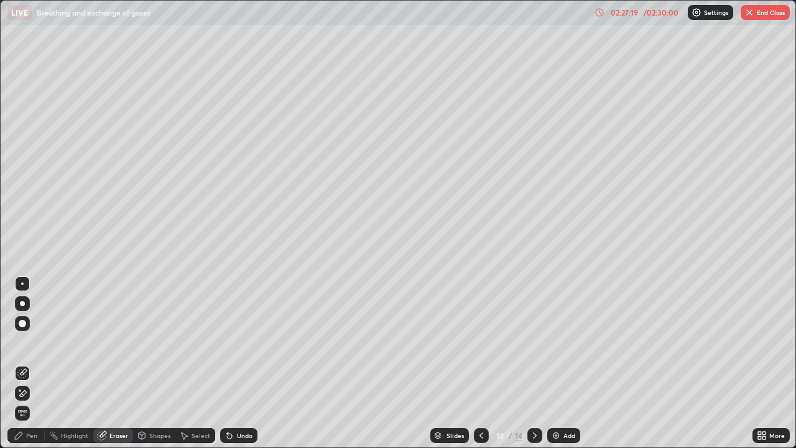
click at [29, 363] on div "Pen" at bounding box center [25, 435] width 37 height 15
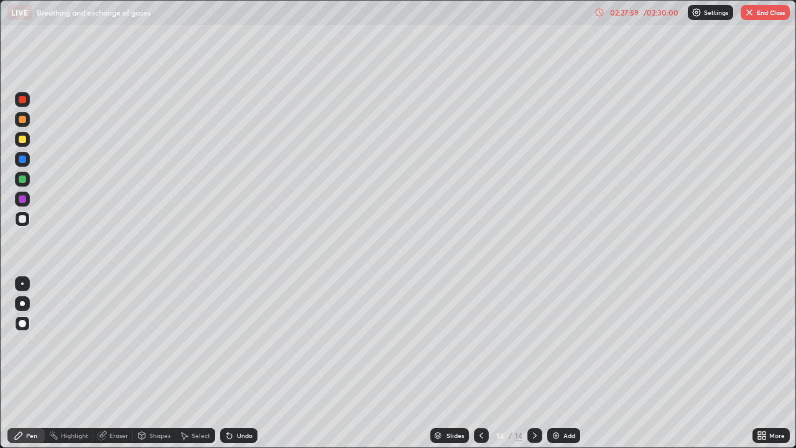
click at [22, 216] on div at bounding box center [22, 218] width 7 height 7
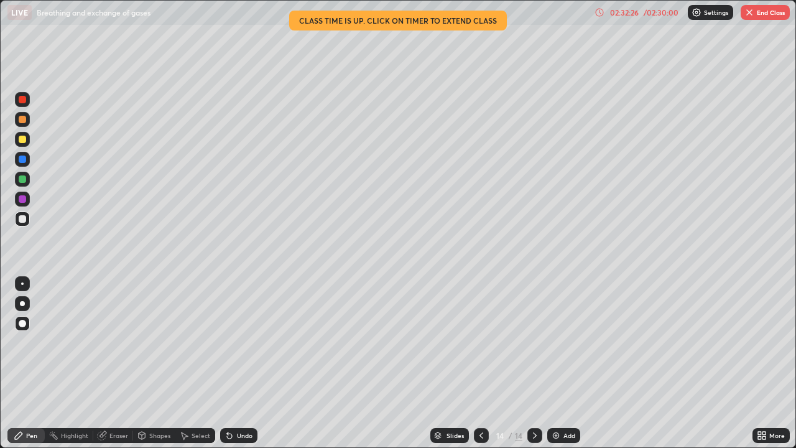
click at [759, 19] on button "End Class" at bounding box center [765, 12] width 49 height 15
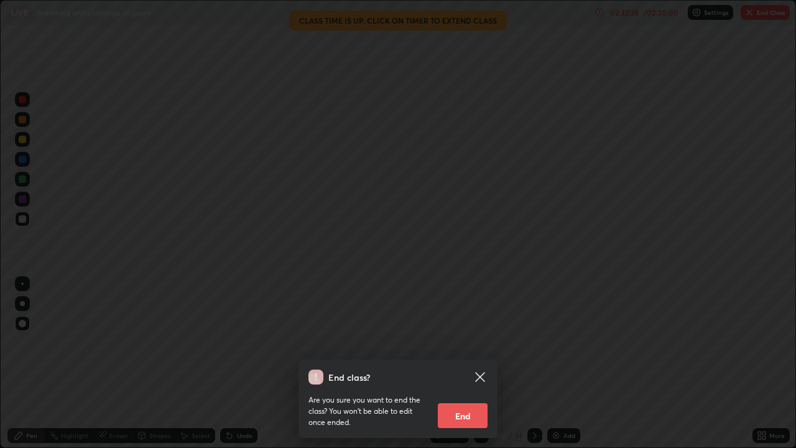
click at [467, 363] on button "End" at bounding box center [463, 415] width 50 height 25
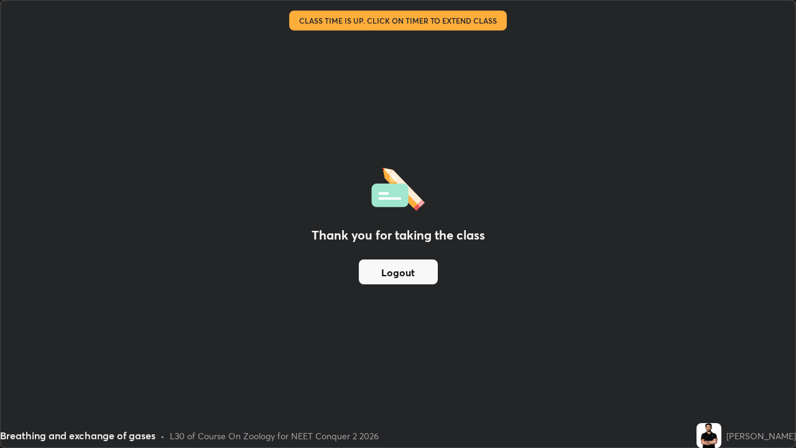
click at [395, 279] on button "Logout" at bounding box center [398, 271] width 79 height 25
